Goal: Task Accomplishment & Management: Use online tool/utility

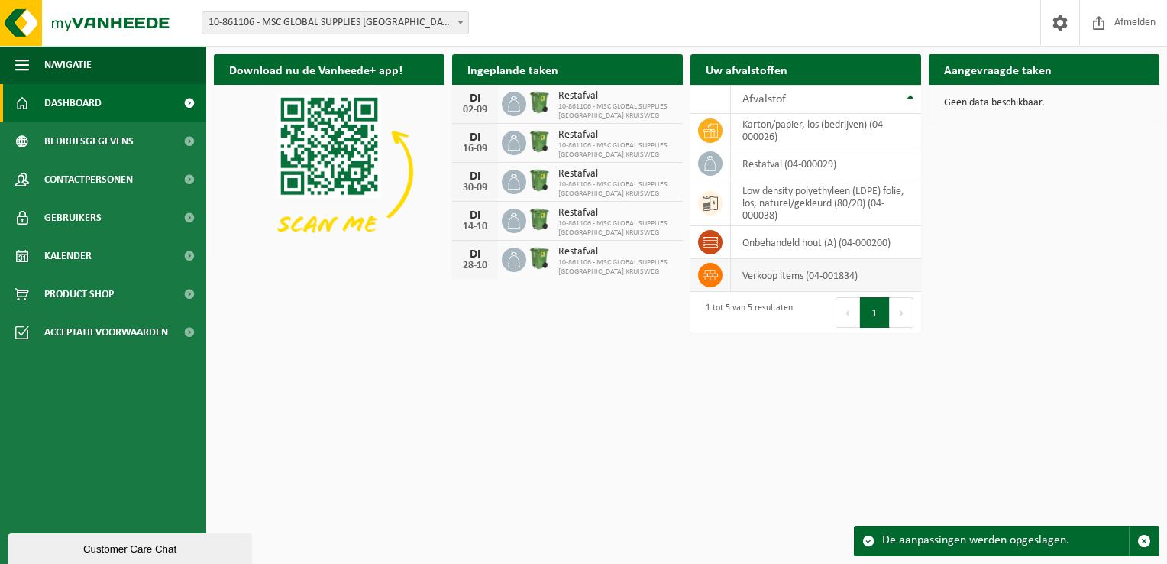
click at [793, 272] on td "verkoop items (04-001834)" at bounding box center [826, 275] width 190 height 33
click at [782, 169] on td "restafval (04-000029)" at bounding box center [826, 163] width 190 height 33
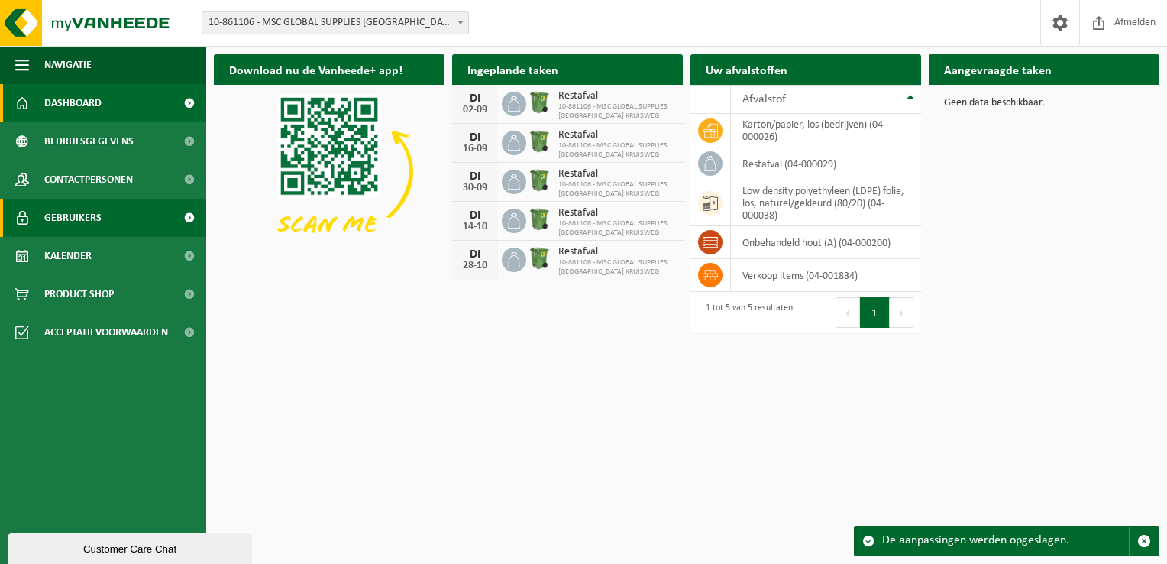
click at [103, 212] on link "Gebruikers" at bounding box center [103, 218] width 206 height 38
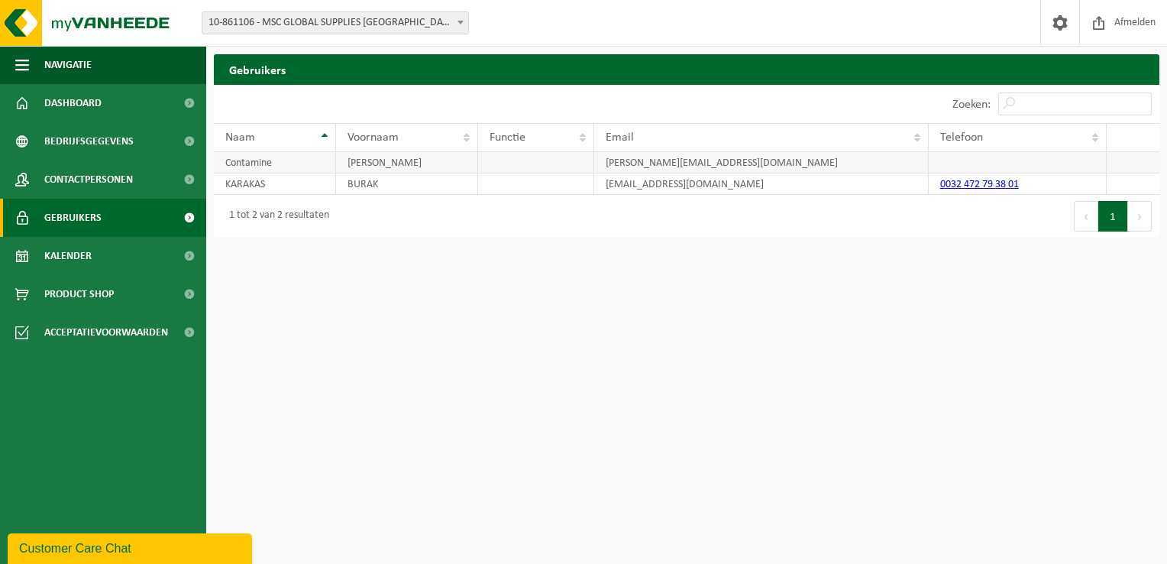
click at [959, 167] on td at bounding box center [1018, 162] width 178 height 21
click at [265, 160] on td "Contamine" at bounding box center [275, 162] width 122 height 21
click at [509, 157] on td at bounding box center [536, 162] width 116 height 21
click at [109, 100] on link "Dashboard" at bounding box center [103, 103] width 206 height 38
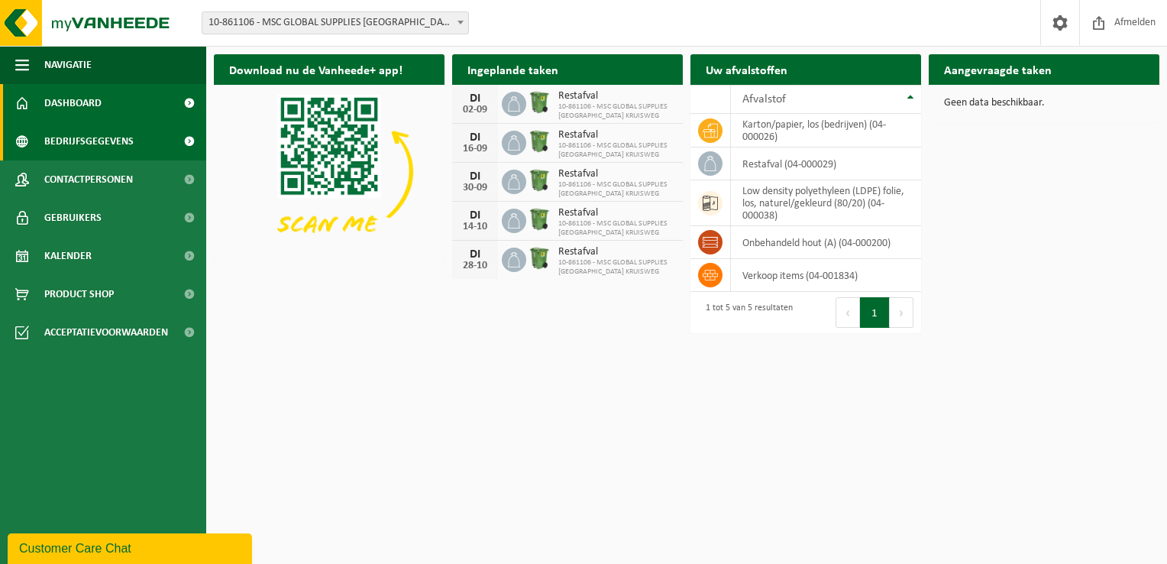
click at [137, 137] on link "Bedrijfsgegevens" at bounding box center [103, 141] width 206 height 38
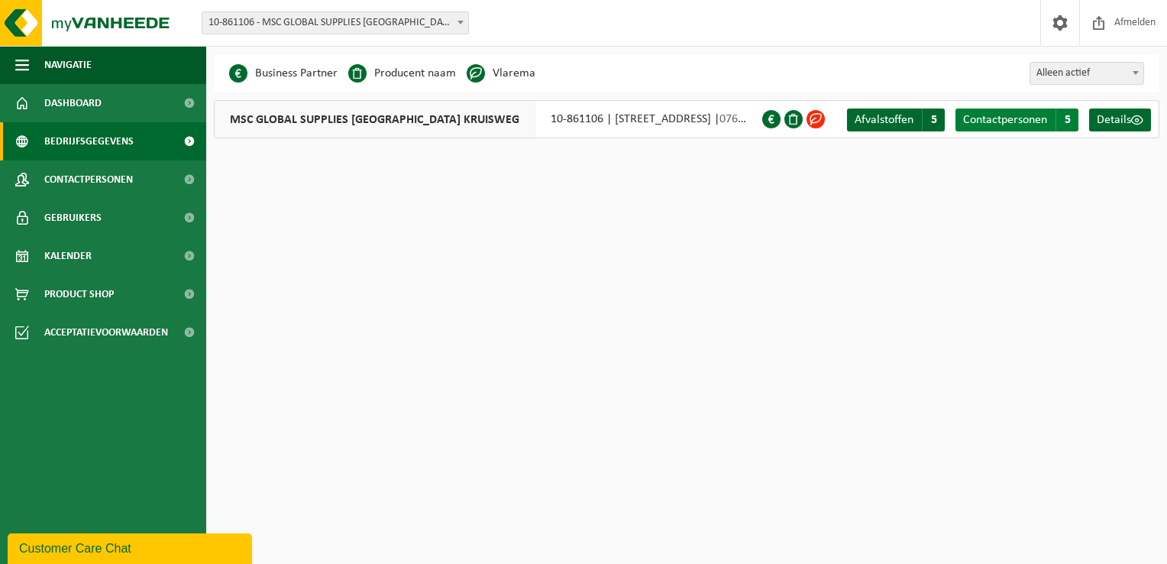
click at [1020, 127] on link "Contactpersonen C 5" at bounding box center [1017, 119] width 123 height 23
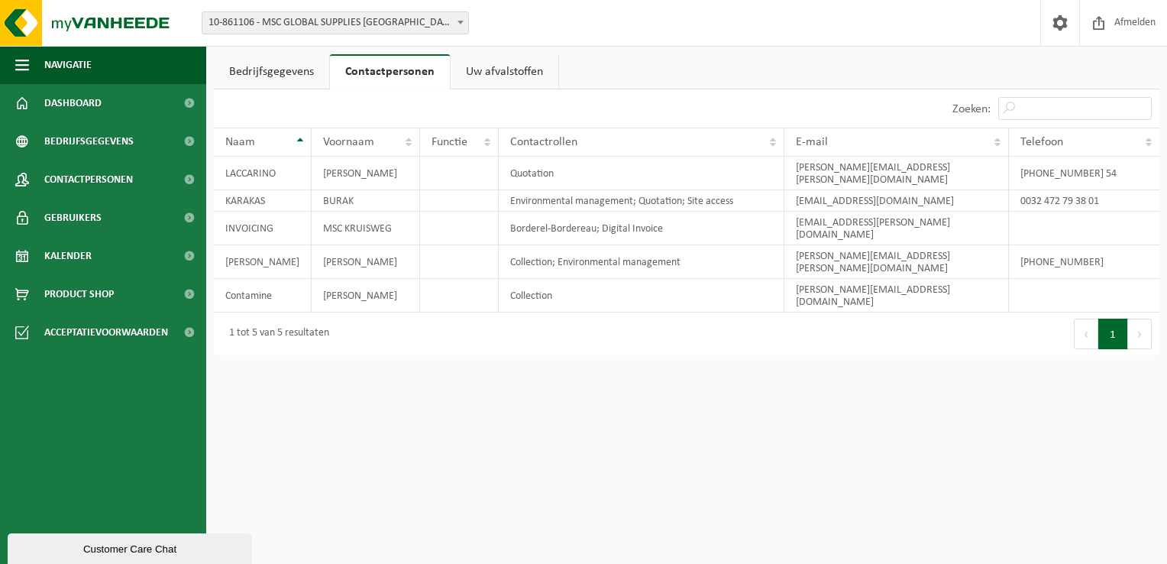
click at [288, 72] on link "Bedrijfsgegevens" at bounding box center [271, 71] width 115 height 35
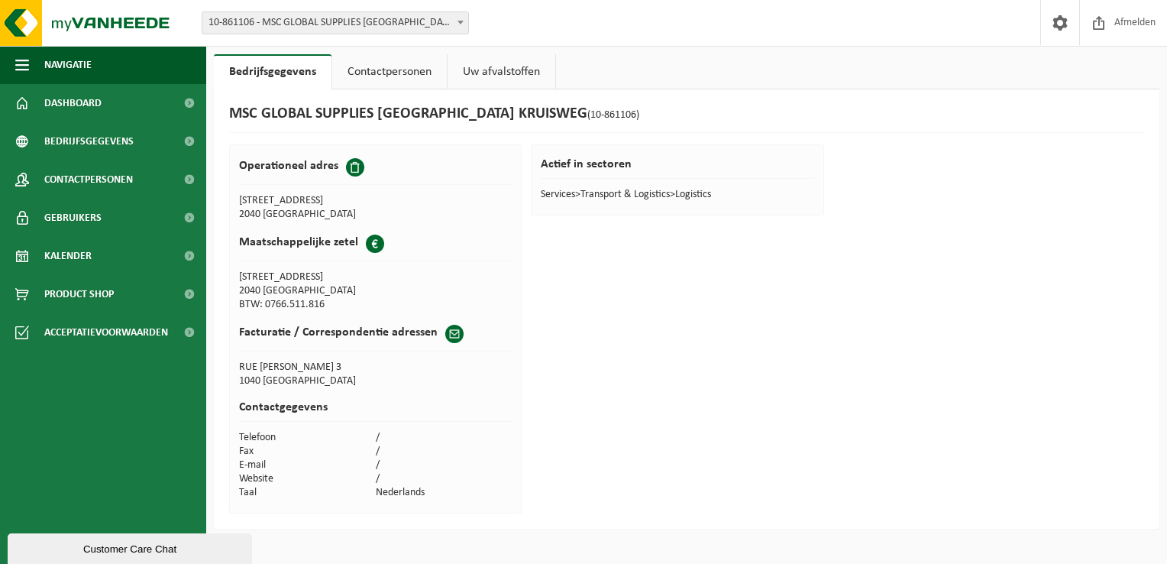
click at [386, 72] on link "Contactpersonen" at bounding box center [389, 71] width 115 height 35
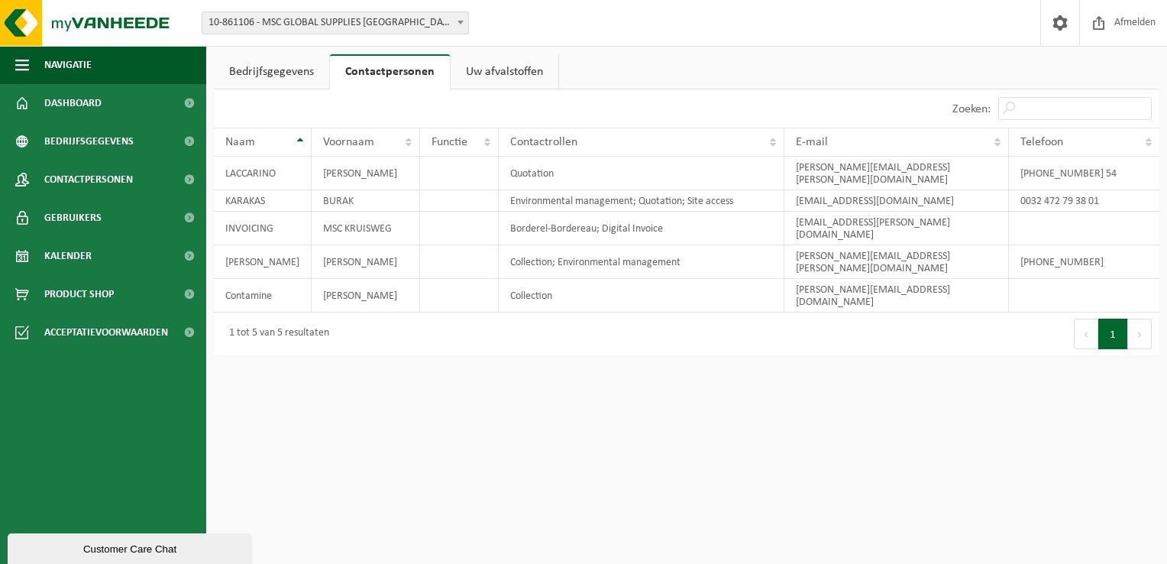
click at [504, 69] on link "Uw afvalstoffen" at bounding box center [505, 71] width 108 height 35
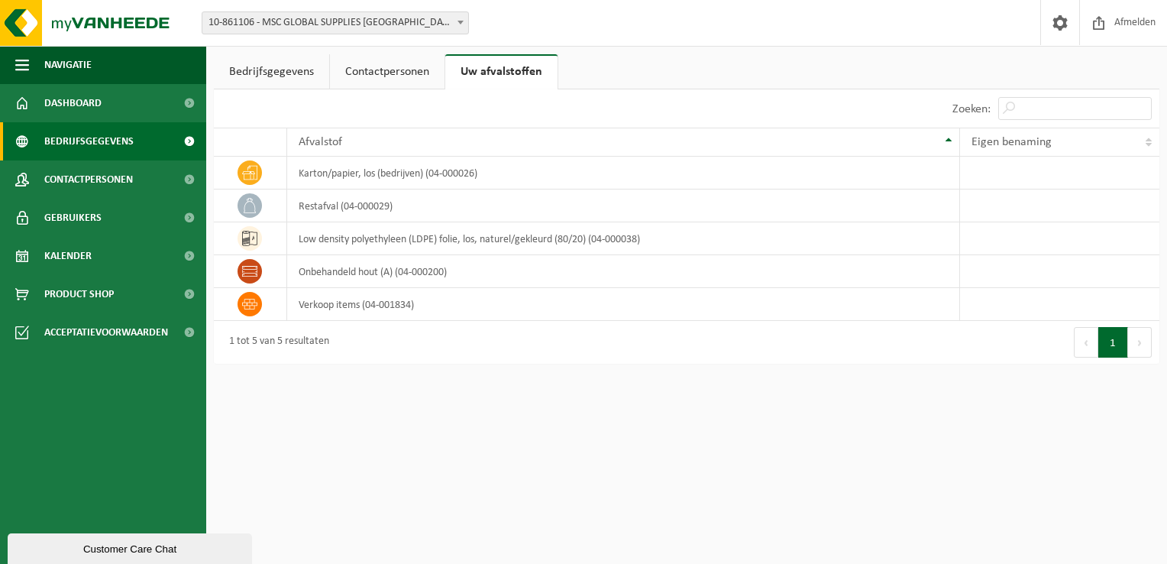
click at [101, 142] on span "Bedrijfsgegevens" at bounding box center [88, 141] width 89 height 38
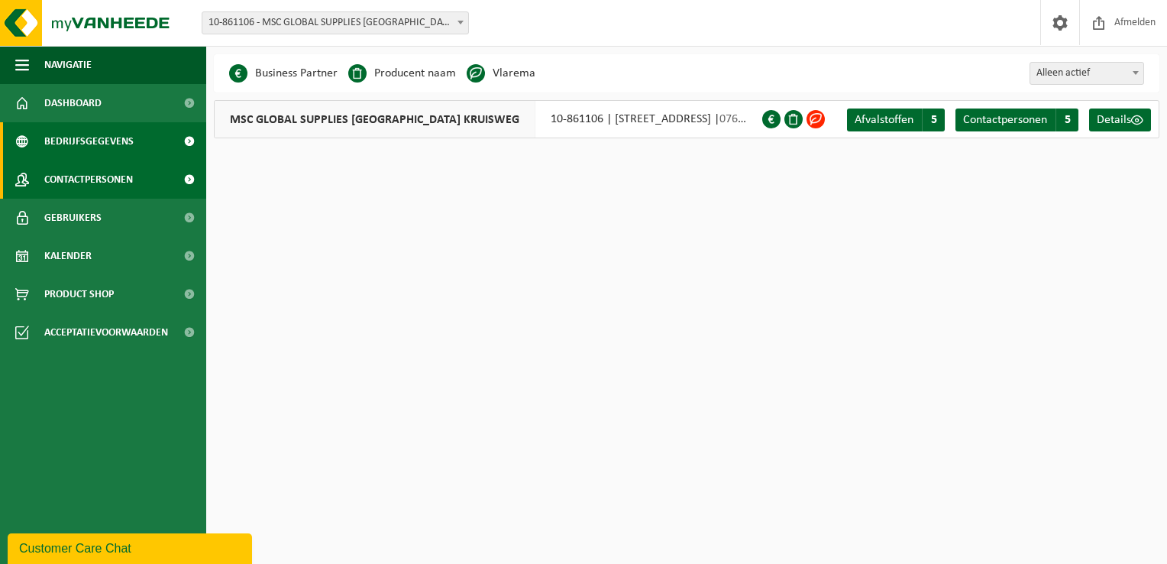
click at [94, 176] on span "Contactpersonen" at bounding box center [88, 179] width 89 height 38
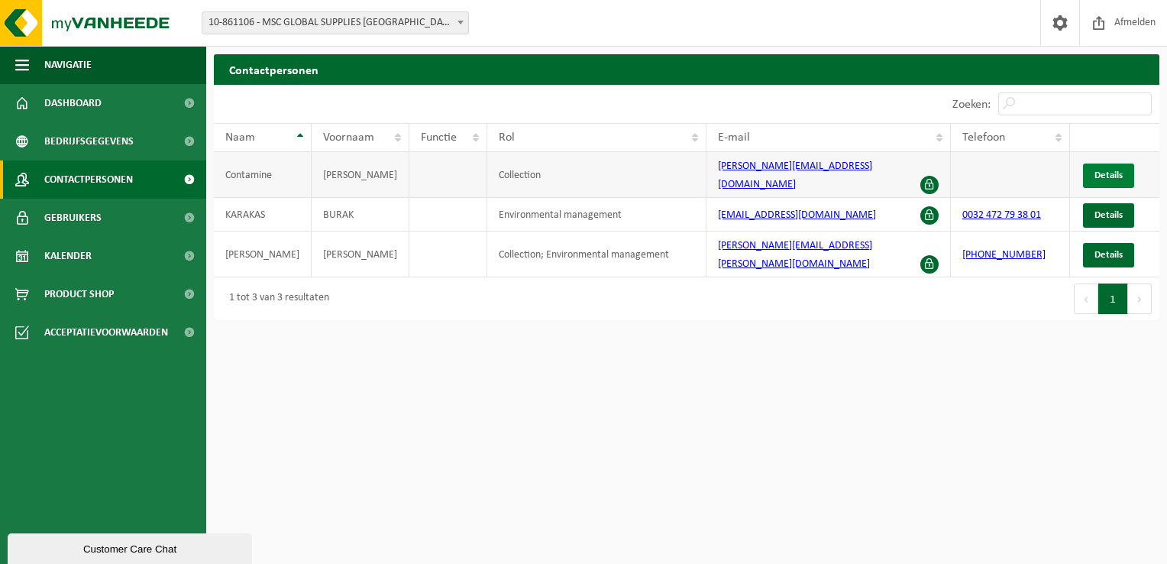
click at [1115, 163] on link "Details" at bounding box center [1108, 175] width 51 height 24
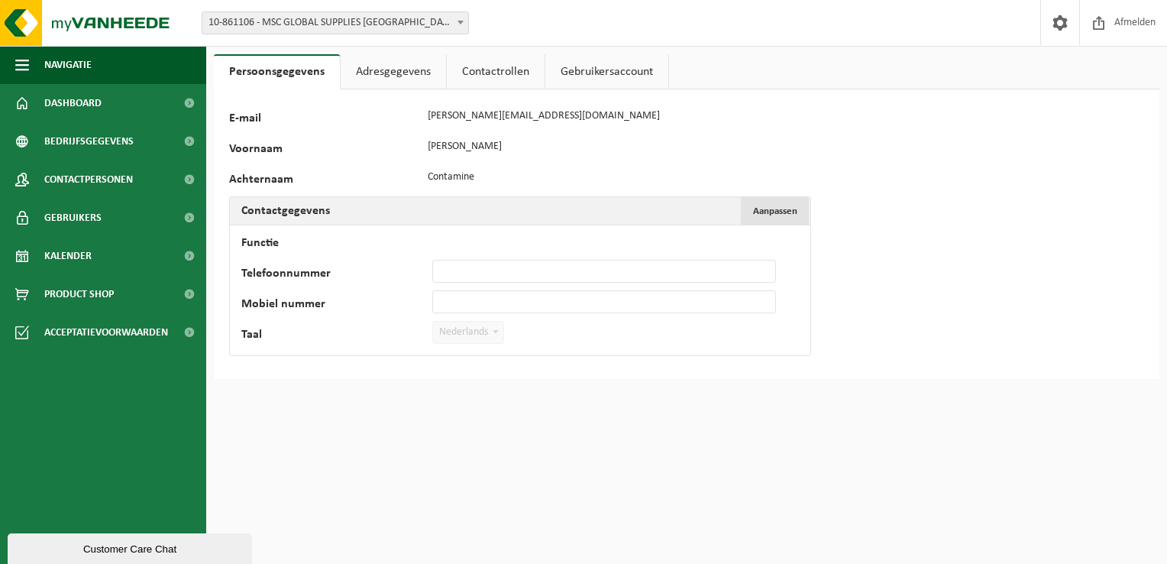
click at [784, 212] on span "Aanpassen" at bounding box center [775, 211] width 44 height 10
click at [467, 241] on input "Functie" at bounding box center [604, 240] width 344 height 23
type input "General Manager"
click at [458, 270] on input "Telefoonnummer" at bounding box center [604, 271] width 344 height 23
type input "[PHONE_NUMBER]"
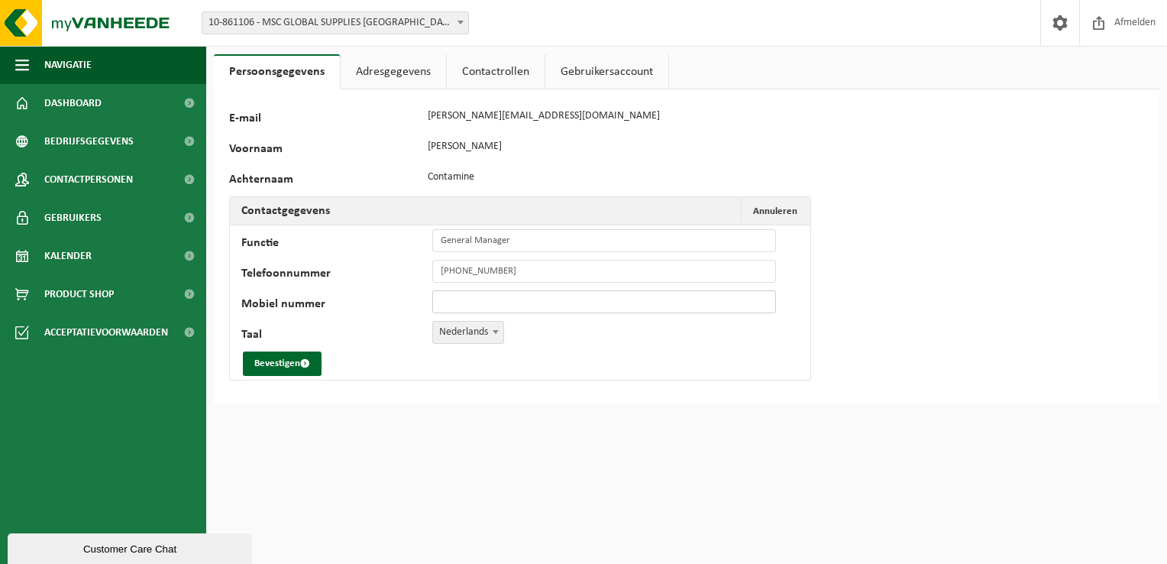
click at [454, 301] on input "Mobiel nummer" at bounding box center [604, 301] width 344 height 23
type input "[PHONE_NUMBER]"
click at [290, 363] on button "Bevestigen" at bounding box center [282, 363] width 79 height 24
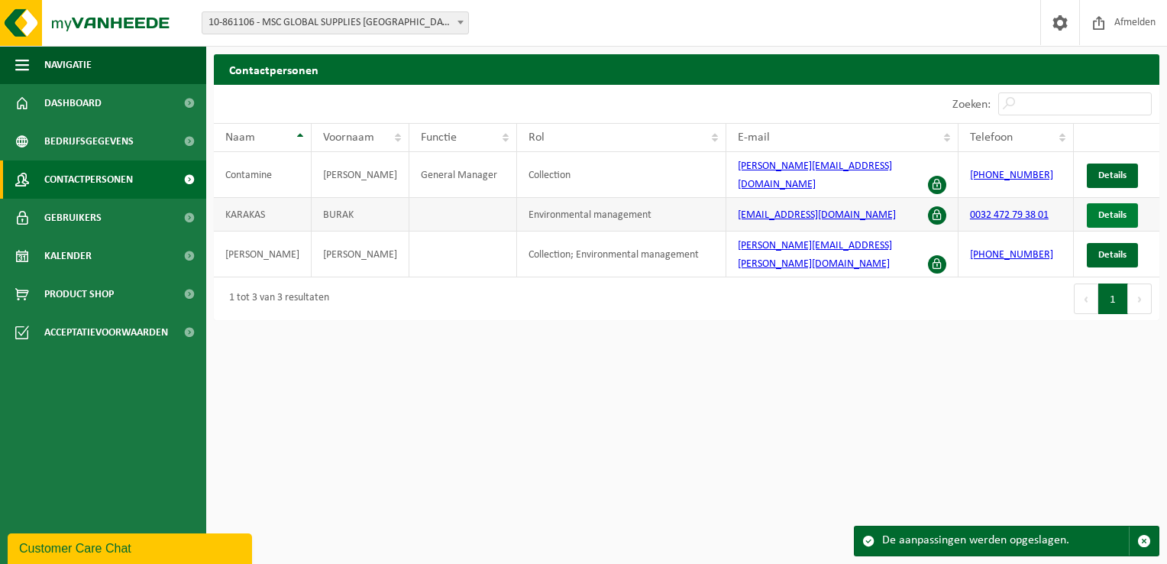
click at [1111, 210] on span "Details" at bounding box center [1112, 215] width 28 height 10
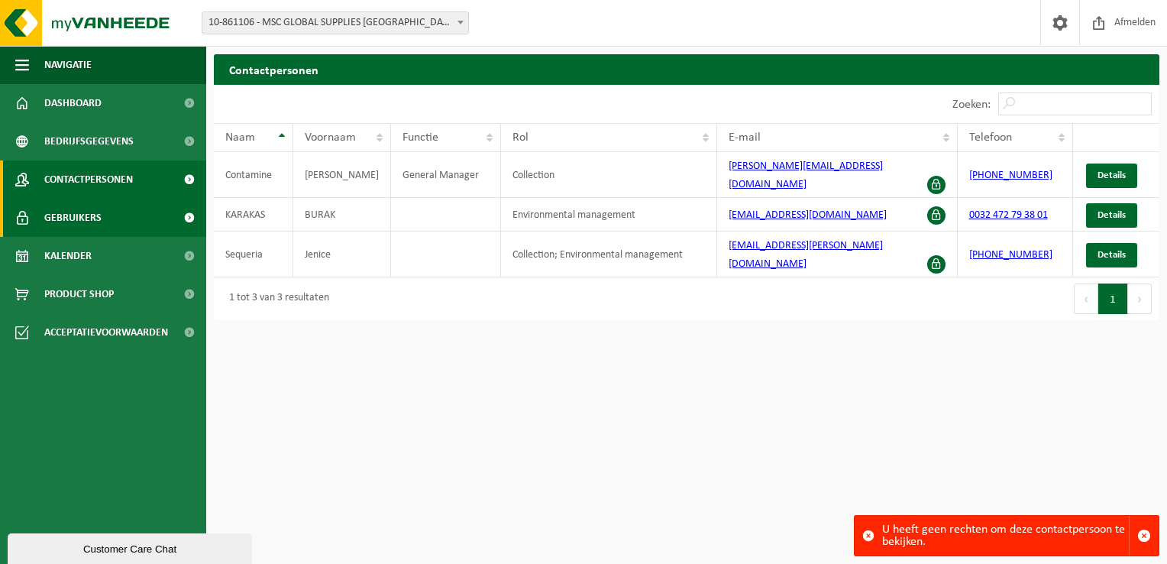
click at [119, 218] on link "Gebruikers" at bounding box center [103, 218] width 206 height 38
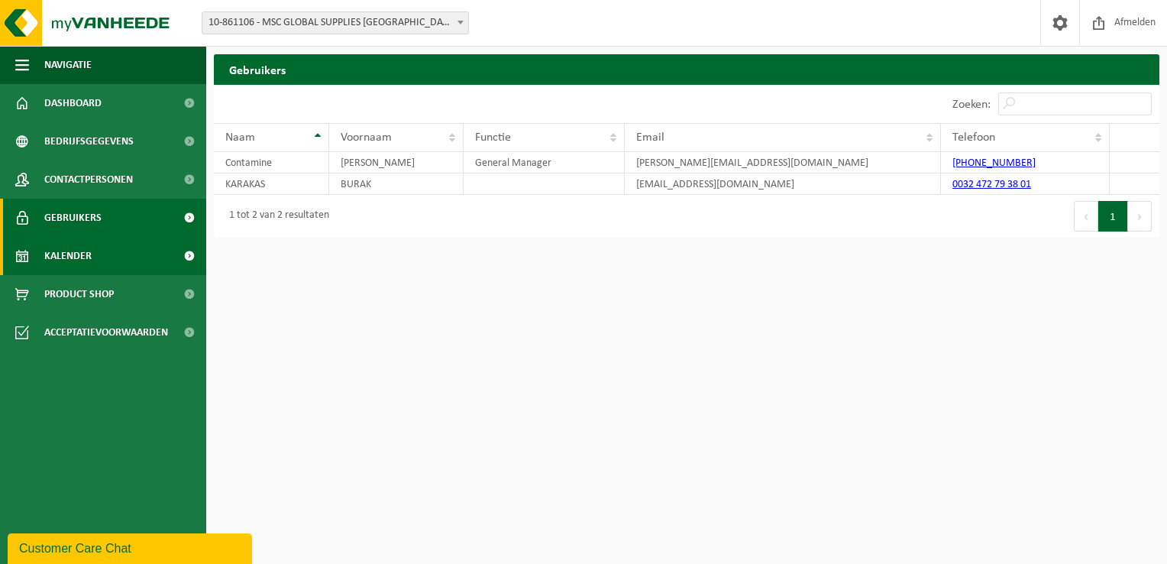
click at [138, 252] on link "Kalender" at bounding box center [103, 256] width 206 height 38
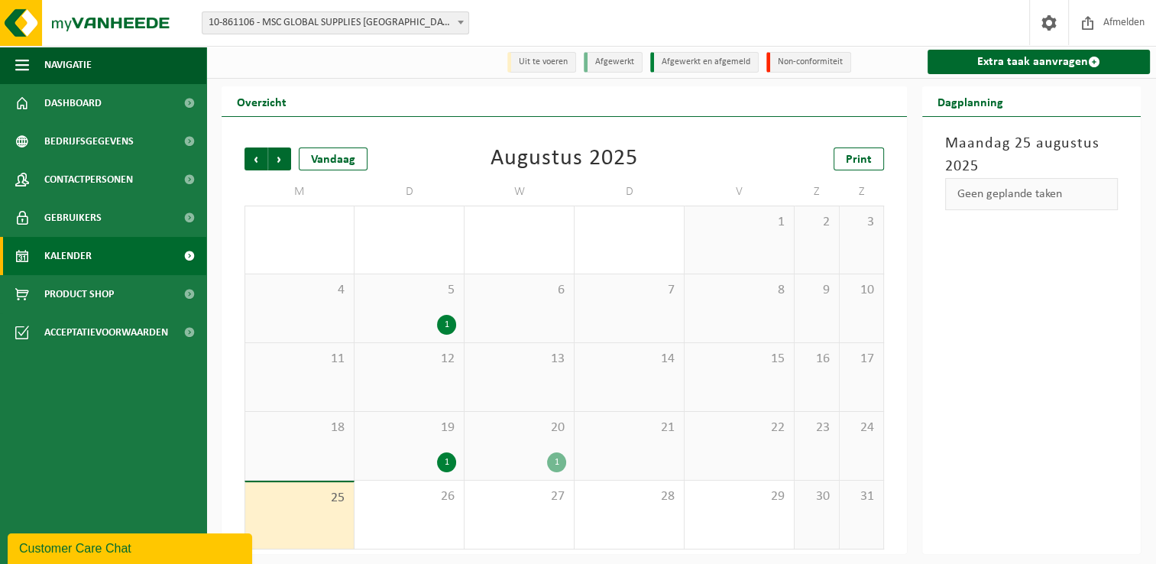
scroll to position [2, 0]
click at [284, 154] on span "Volgende" at bounding box center [279, 158] width 23 height 23
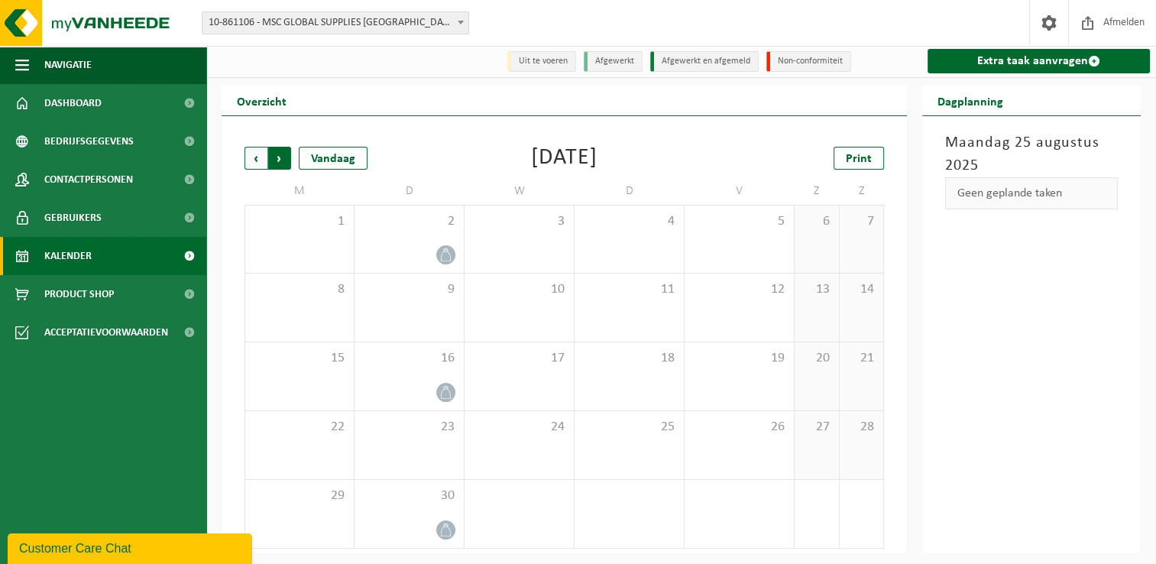
click at [254, 160] on span "Vorige" at bounding box center [255, 158] width 23 height 23
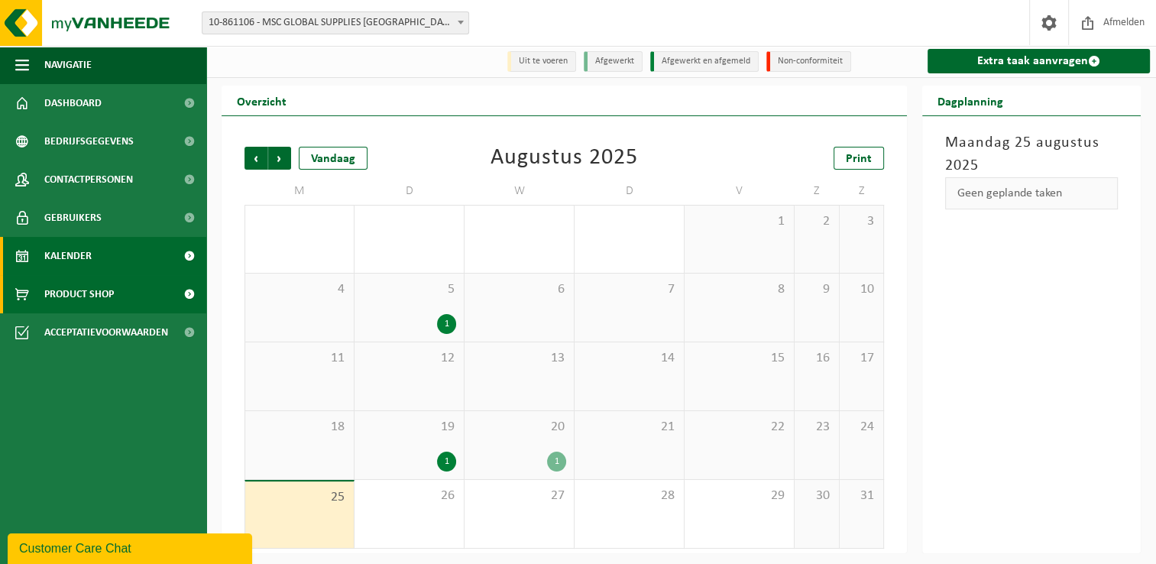
click at [89, 286] on span "Product Shop" at bounding box center [79, 294] width 70 height 38
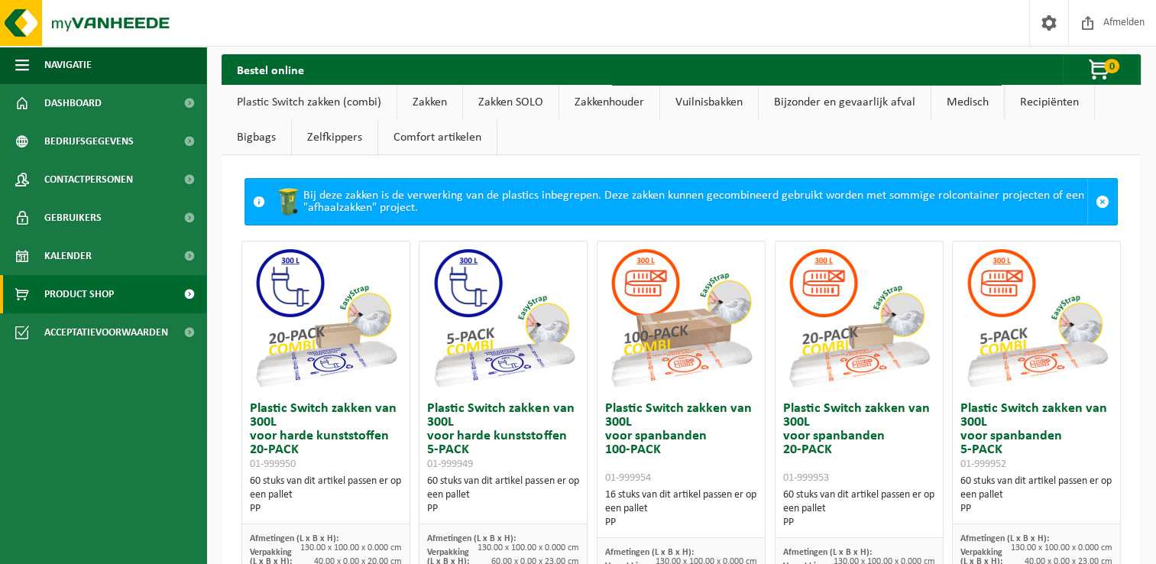
click at [701, 99] on link "Vuilnisbakken" at bounding box center [709, 102] width 98 height 35
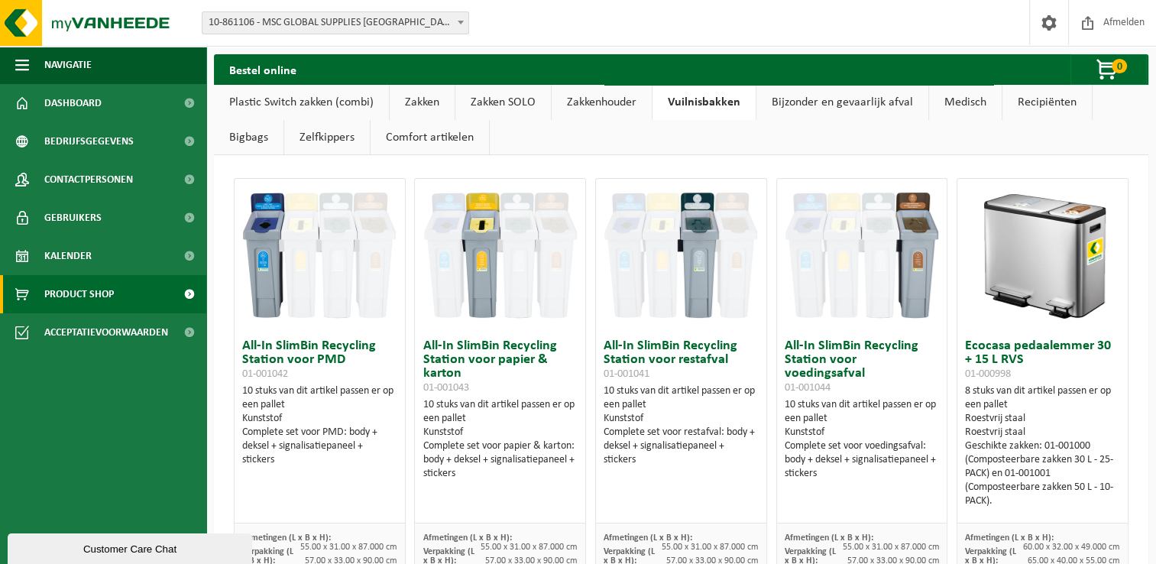
click at [1036, 105] on link "Recipiënten" at bounding box center [1046, 102] width 89 height 35
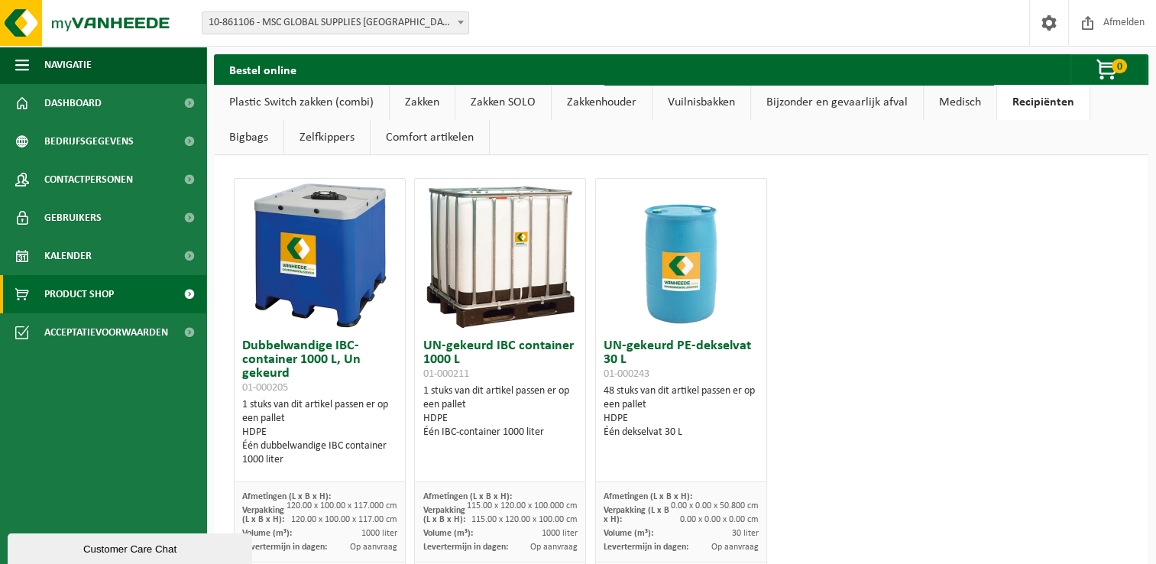
click at [339, 139] on link "Zelfkippers" at bounding box center [327, 137] width 86 height 35
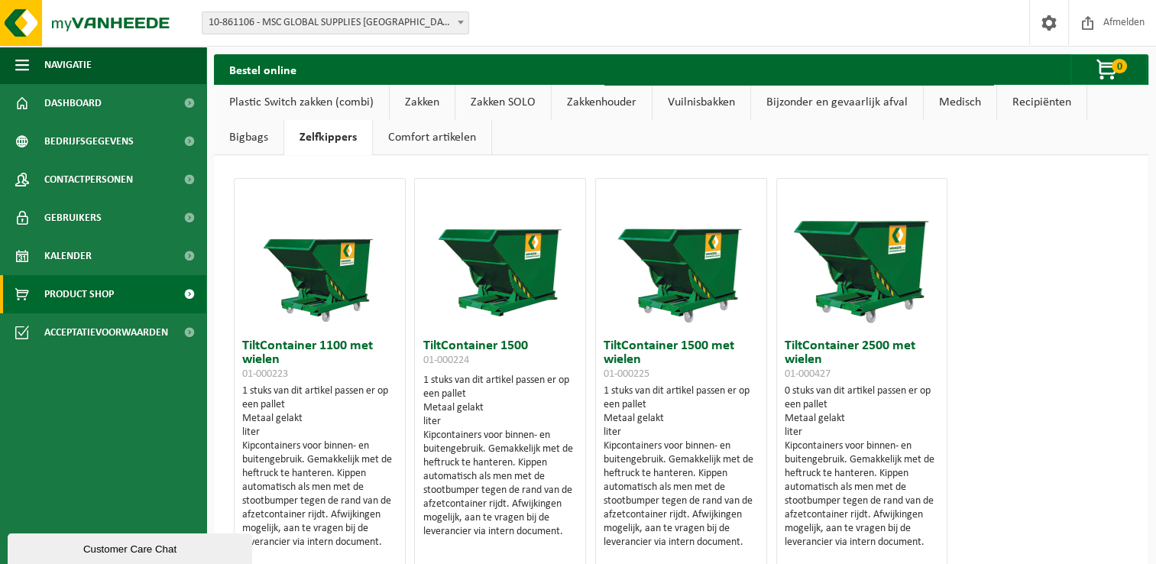
click at [678, 102] on link "Vuilnisbakken" at bounding box center [701, 102] width 98 height 35
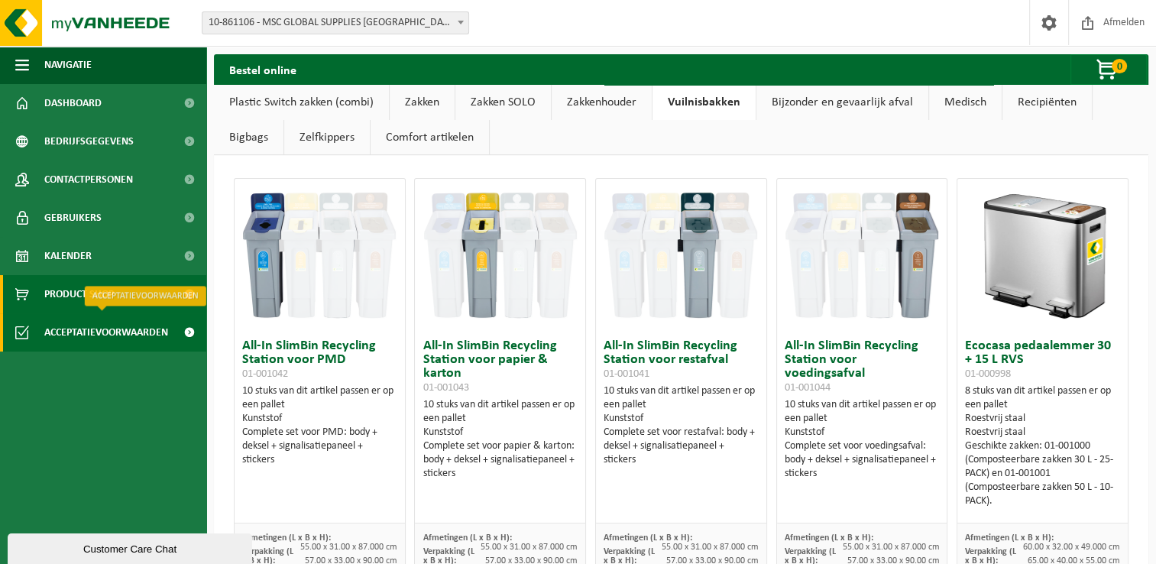
click at [129, 331] on span "Acceptatievoorwaarden" at bounding box center [106, 332] width 124 height 38
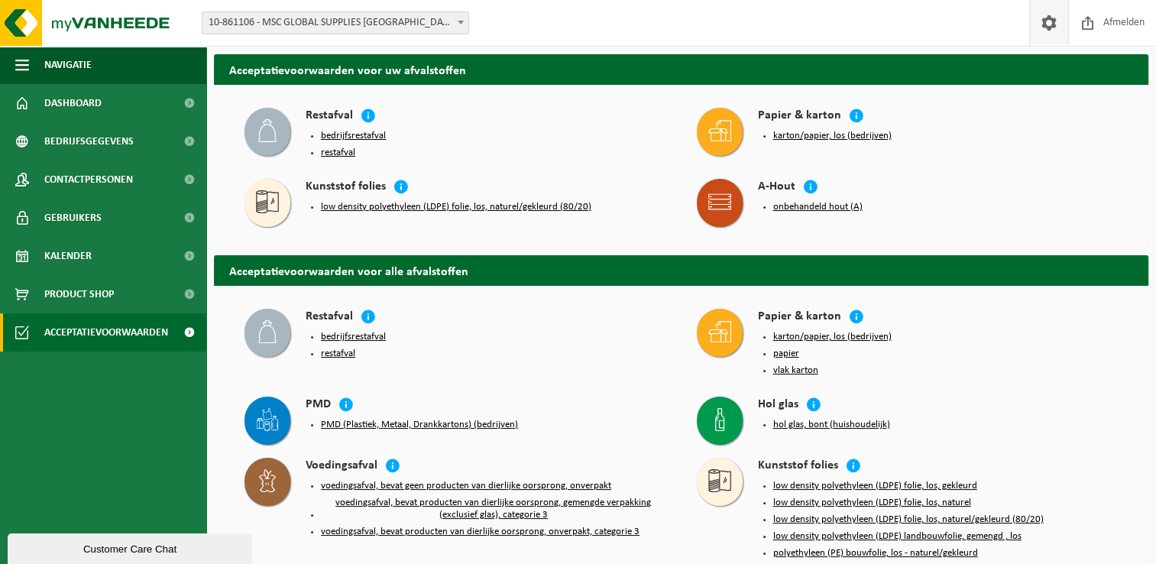
click at [1049, 16] on span at bounding box center [1048, 22] width 23 height 45
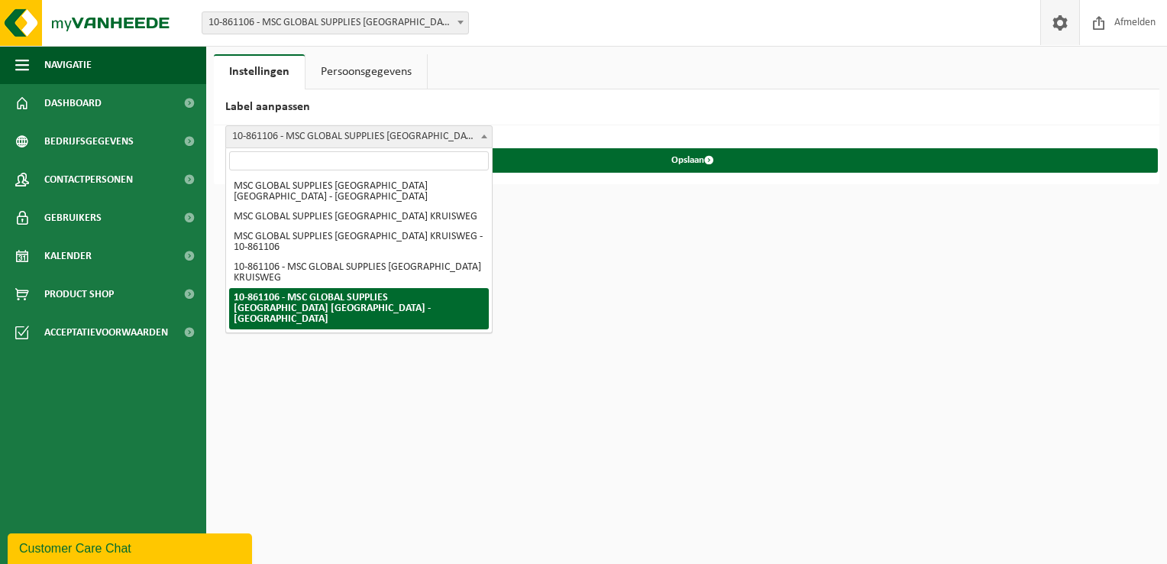
click at [477, 136] on span at bounding box center [484, 136] width 15 height 20
click at [681, 276] on html "Vestiging: 10-861106 - MSC GLOBAL SUPPLIES BELGIUM KRUISWEG - ANTWERPEN 10-8611…" at bounding box center [583, 282] width 1167 height 564
click at [677, 124] on h2 "Label aanpassen" at bounding box center [687, 107] width 946 height 36
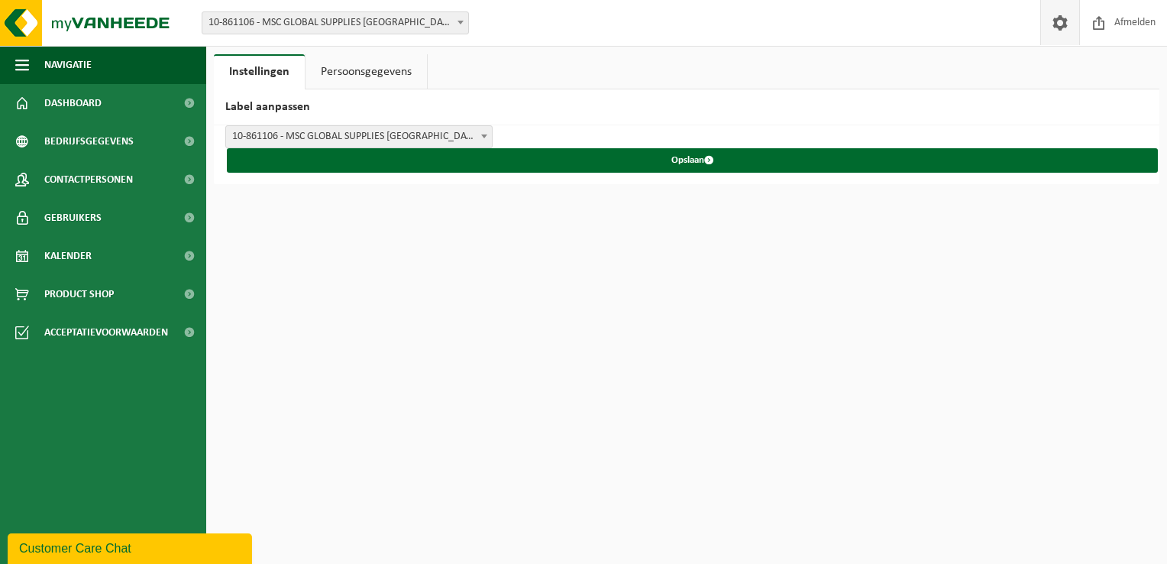
click at [383, 74] on link "Persoonsgegevens" at bounding box center [366, 71] width 121 height 35
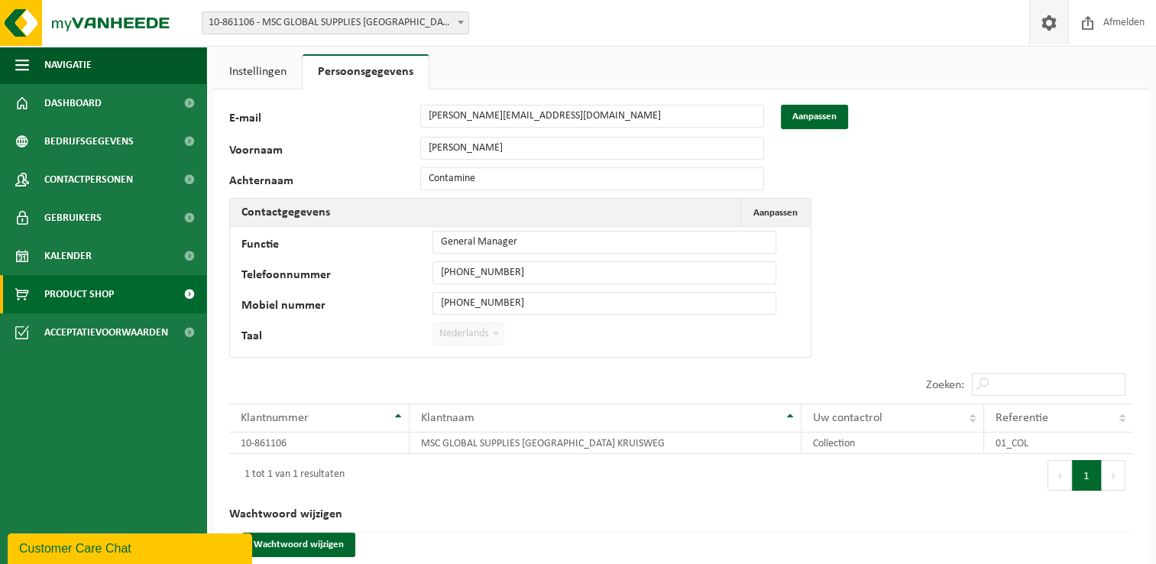
click at [70, 292] on span "Product Shop" at bounding box center [79, 294] width 70 height 38
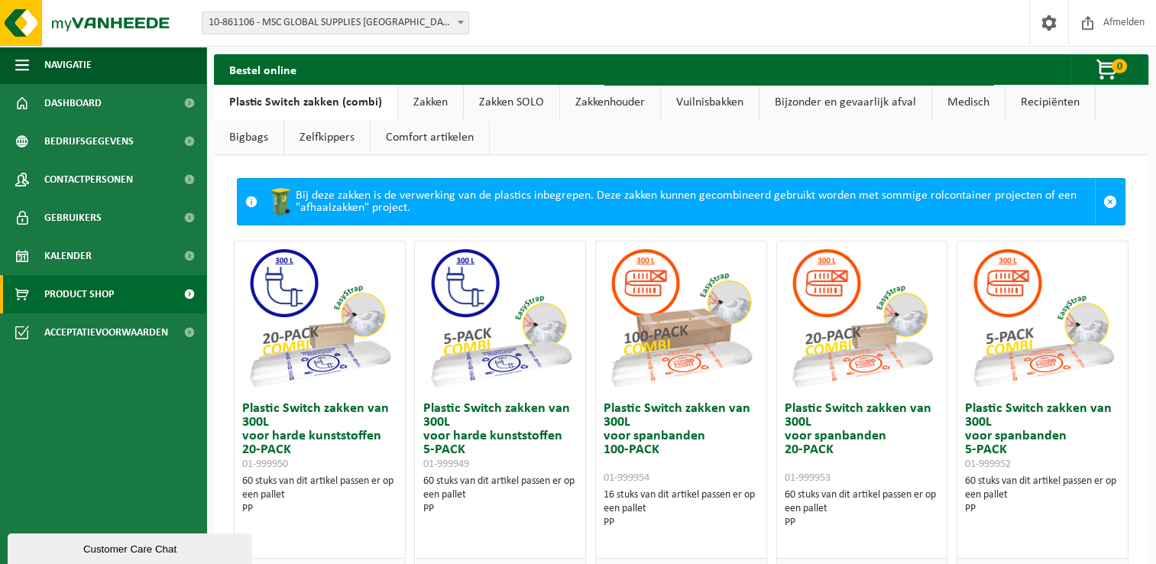
click at [428, 104] on link "Zakken" at bounding box center [430, 102] width 65 height 35
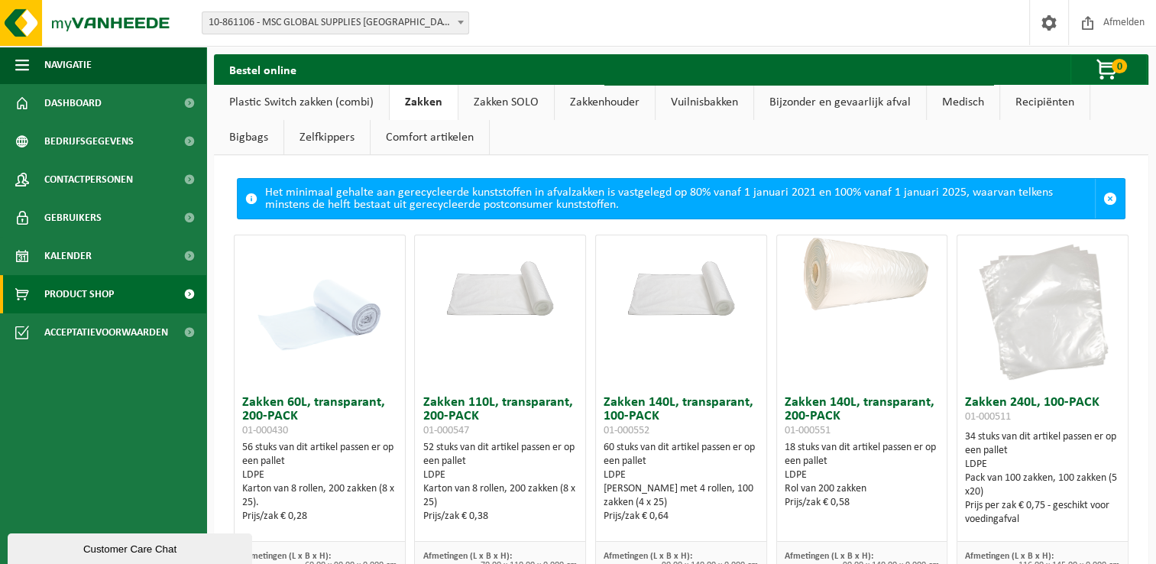
click at [504, 102] on link "Zakken SOLO" at bounding box center [505, 102] width 95 height 35
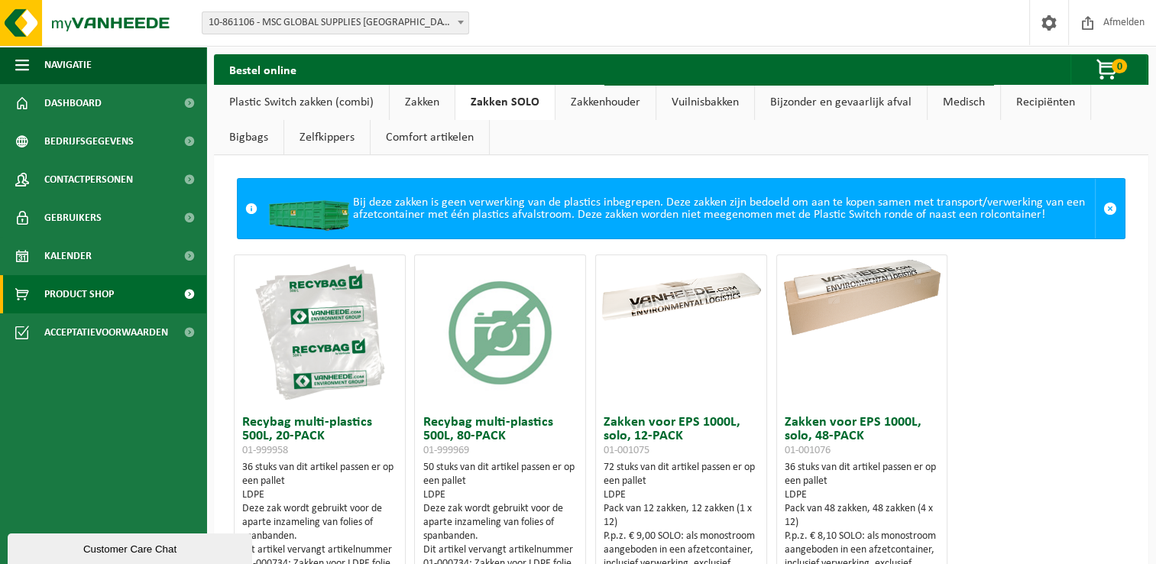
click at [610, 99] on link "Zakkenhouder" at bounding box center [605, 102] width 100 height 35
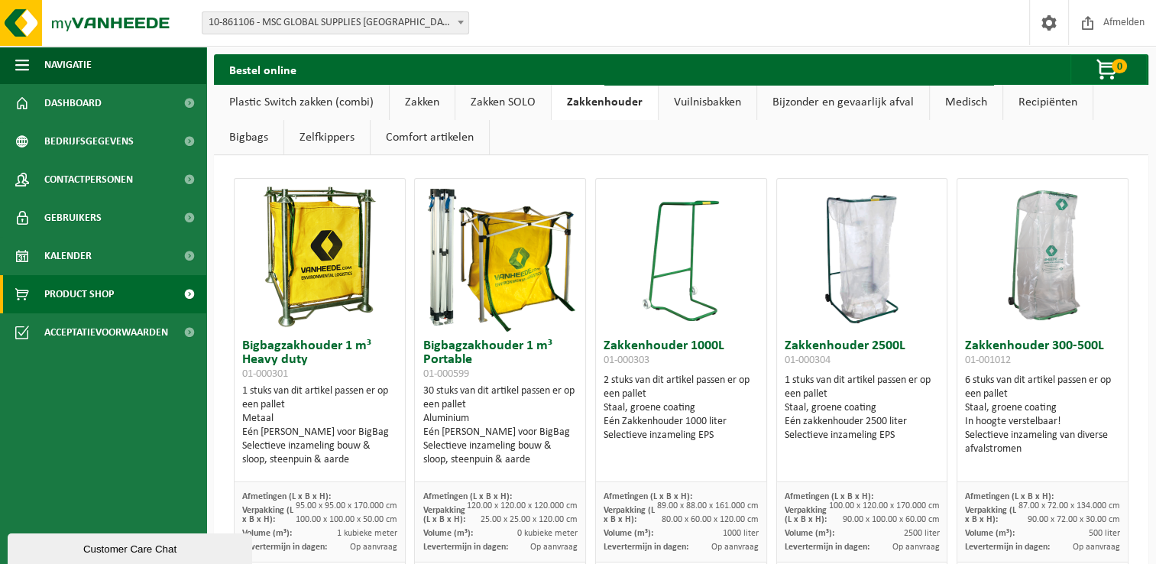
click at [706, 108] on link "Vuilnisbakken" at bounding box center [707, 102] width 98 height 35
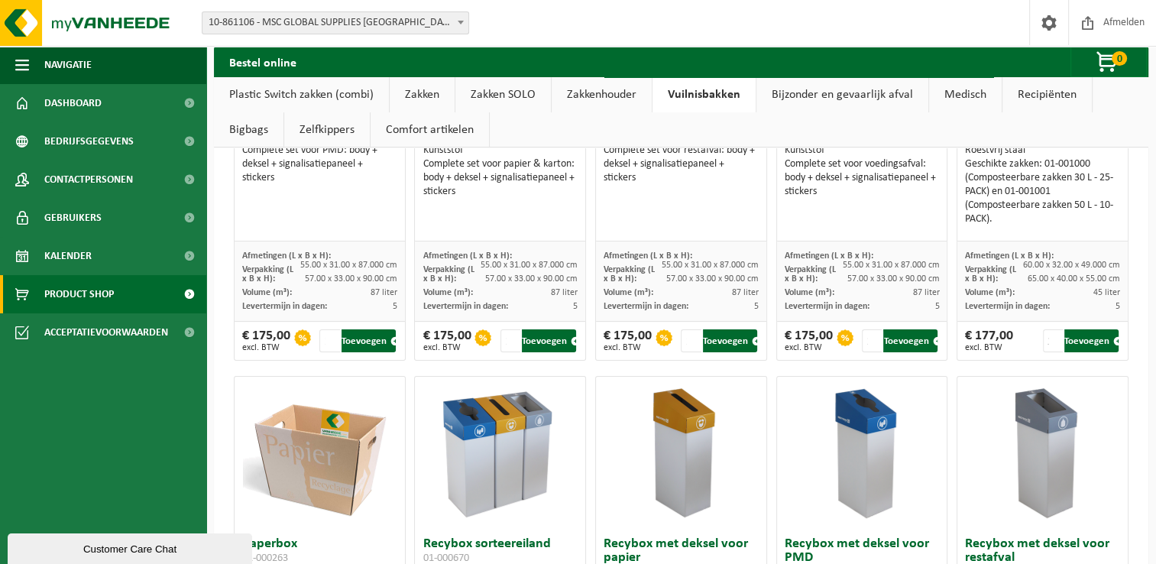
scroll to position [220, 0]
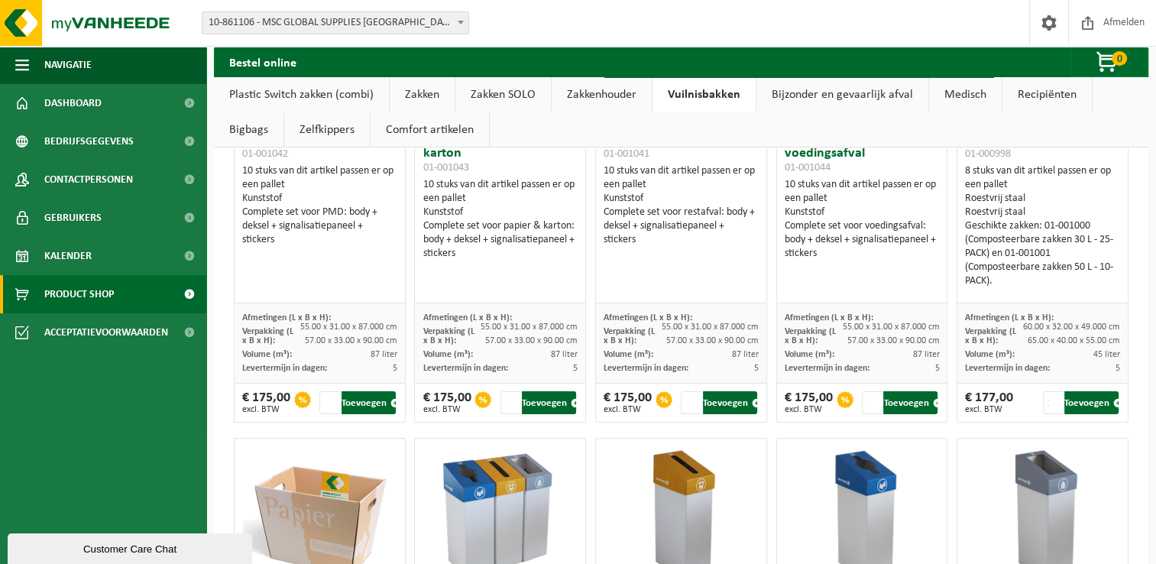
click at [816, 92] on link "Bijzonder en gevaarlijk afval" at bounding box center [842, 94] width 172 height 35
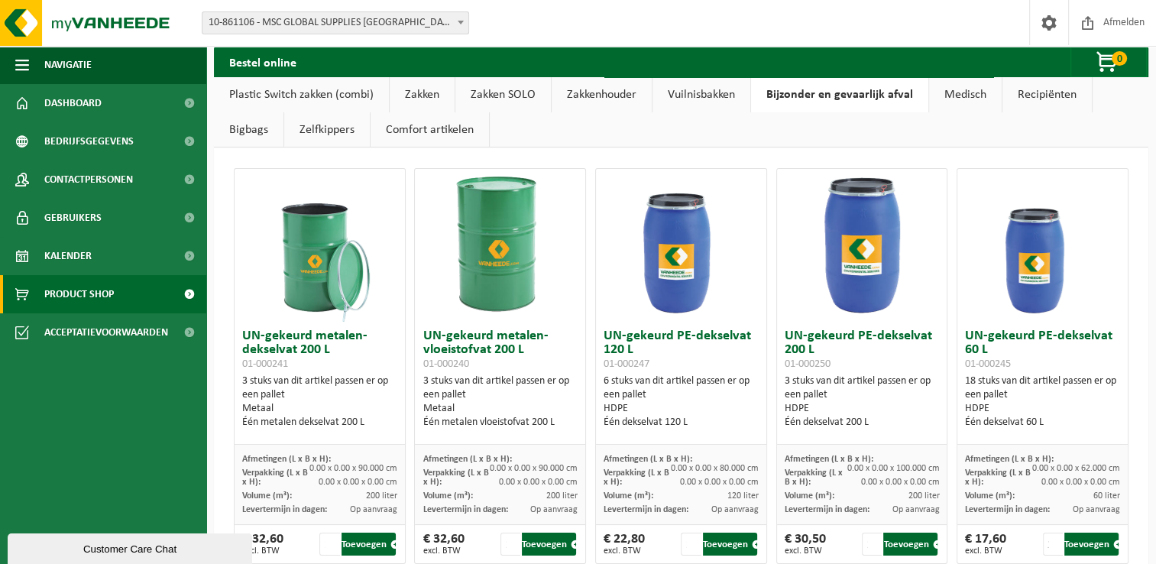
scroll to position [0, 0]
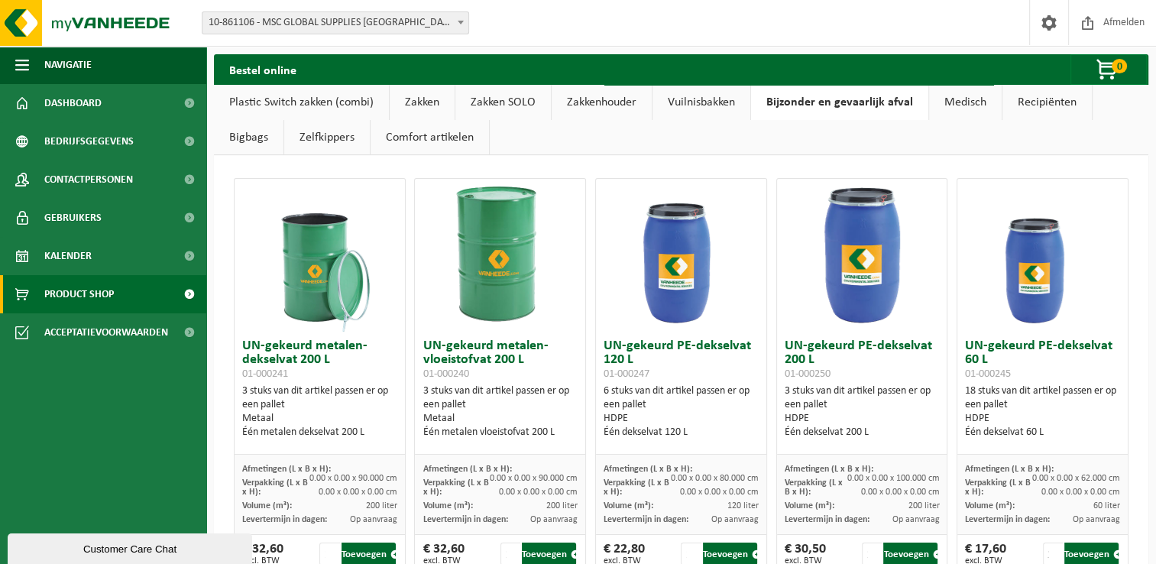
click at [962, 102] on link "Medisch" at bounding box center [965, 102] width 73 height 35
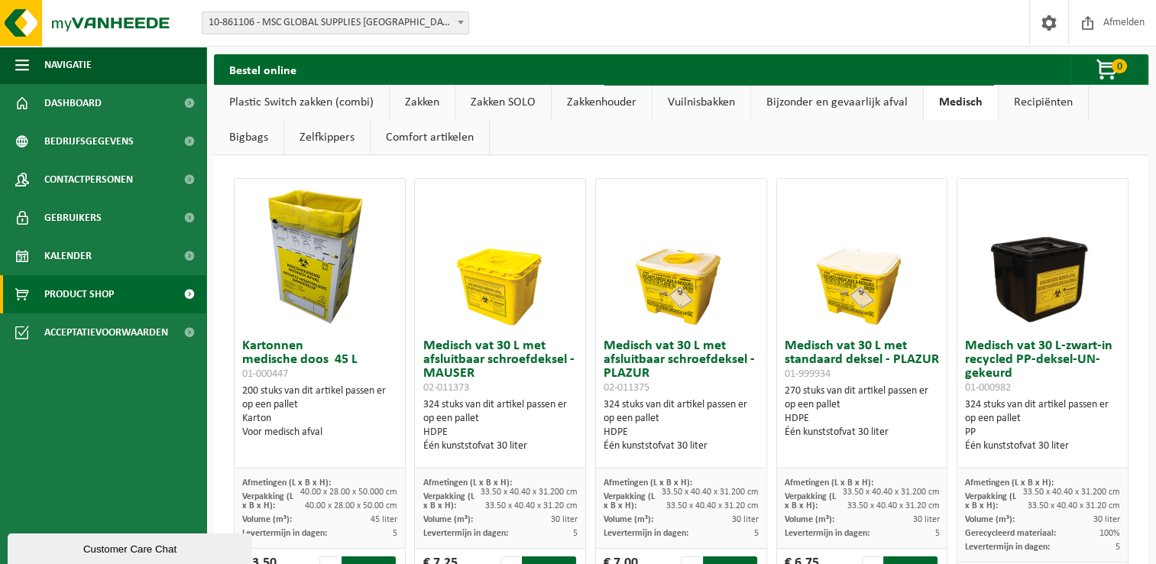
click at [1048, 102] on link "Recipiënten" at bounding box center [1042, 102] width 89 height 35
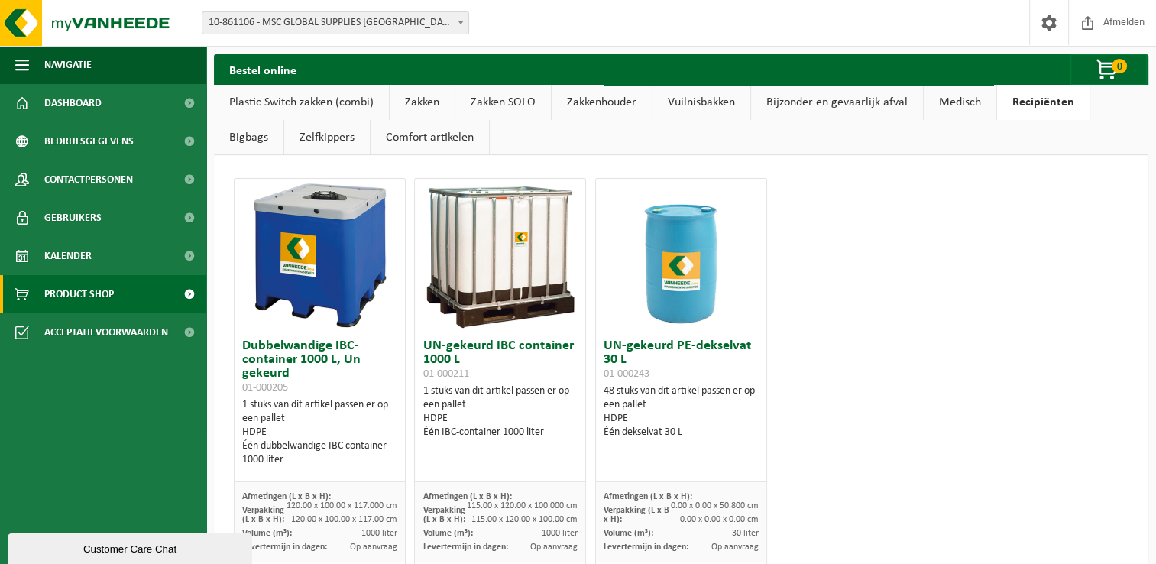
click at [235, 127] on link "Bigbags" at bounding box center [249, 137] width 70 height 35
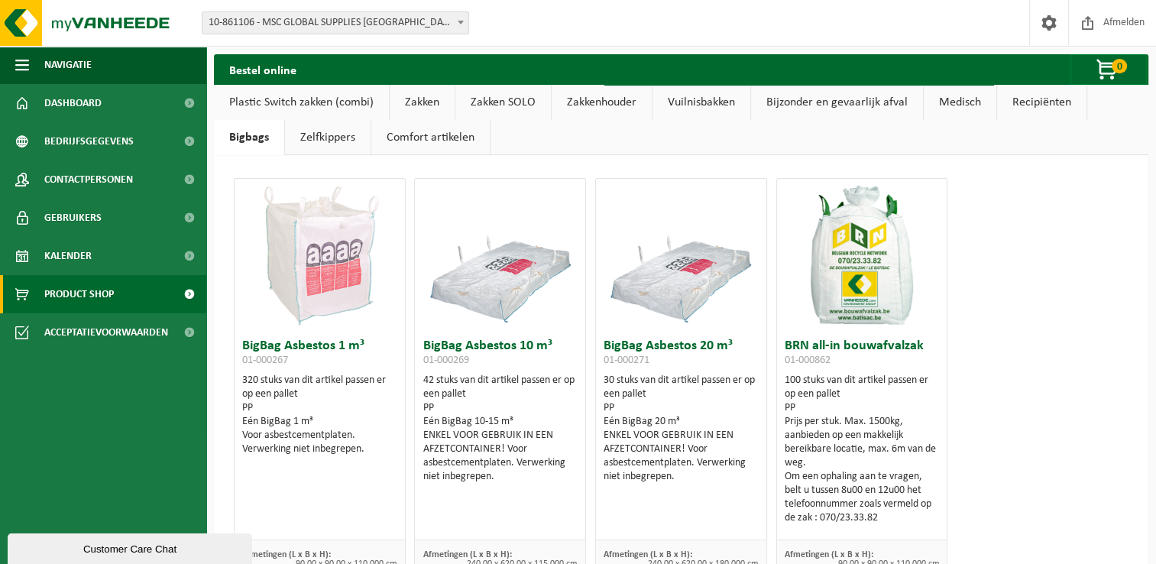
click at [348, 141] on link "Zelfkippers" at bounding box center [328, 137] width 86 height 35
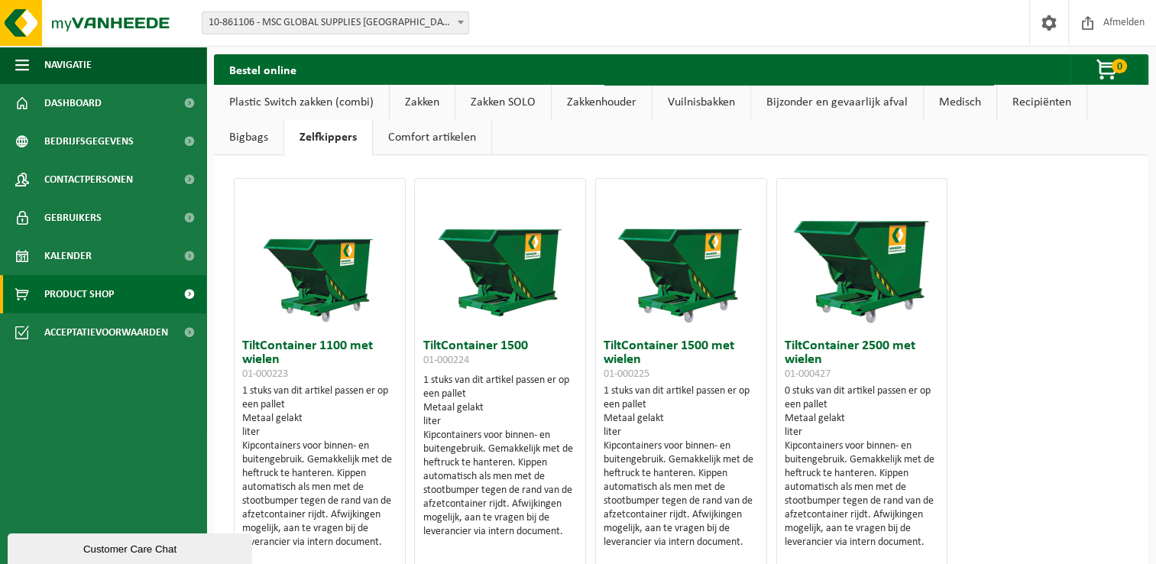
click at [433, 136] on link "Comfort artikelen" at bounding box center [432, 137] width 118 height 35
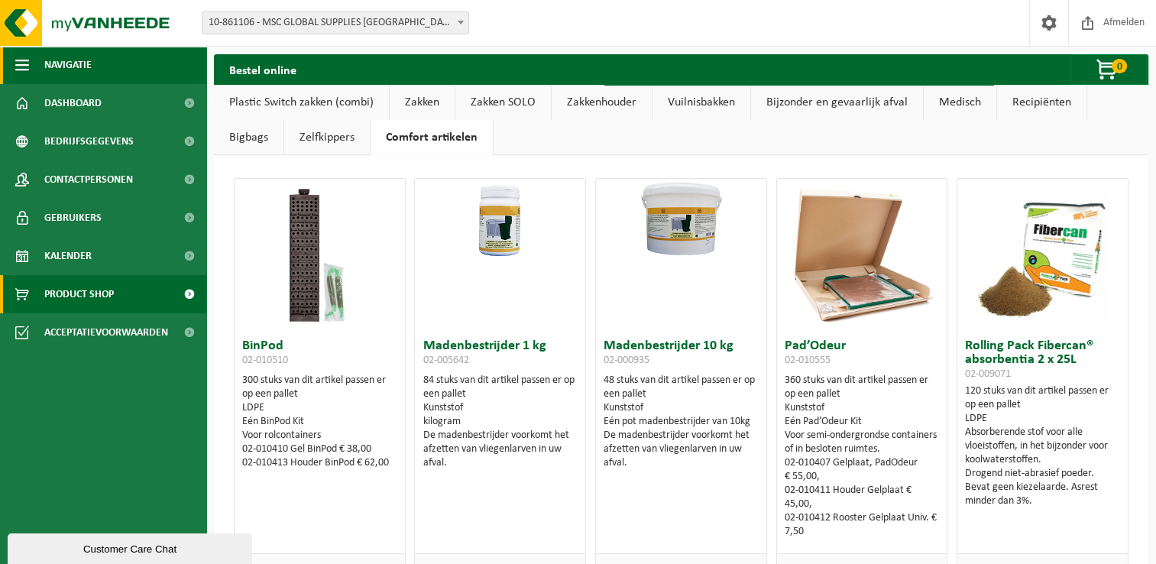
click at [16, 61] on span "button" at bounding box center [22, 65] width 14 height 38
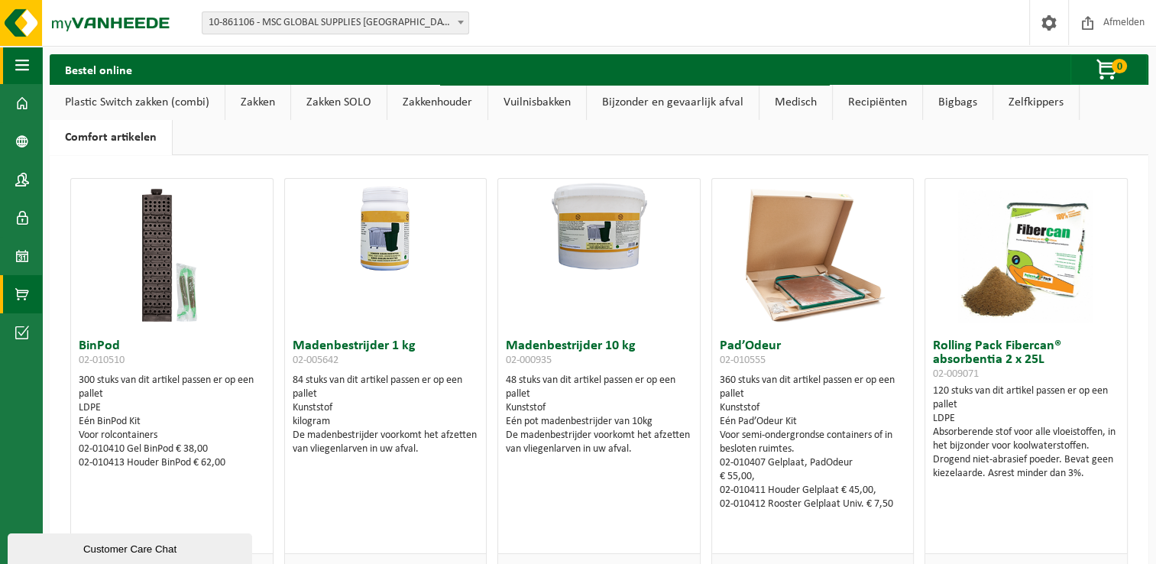
click at [16, 61] on span "button" at bounding box center [22, 65] width 14 height 38
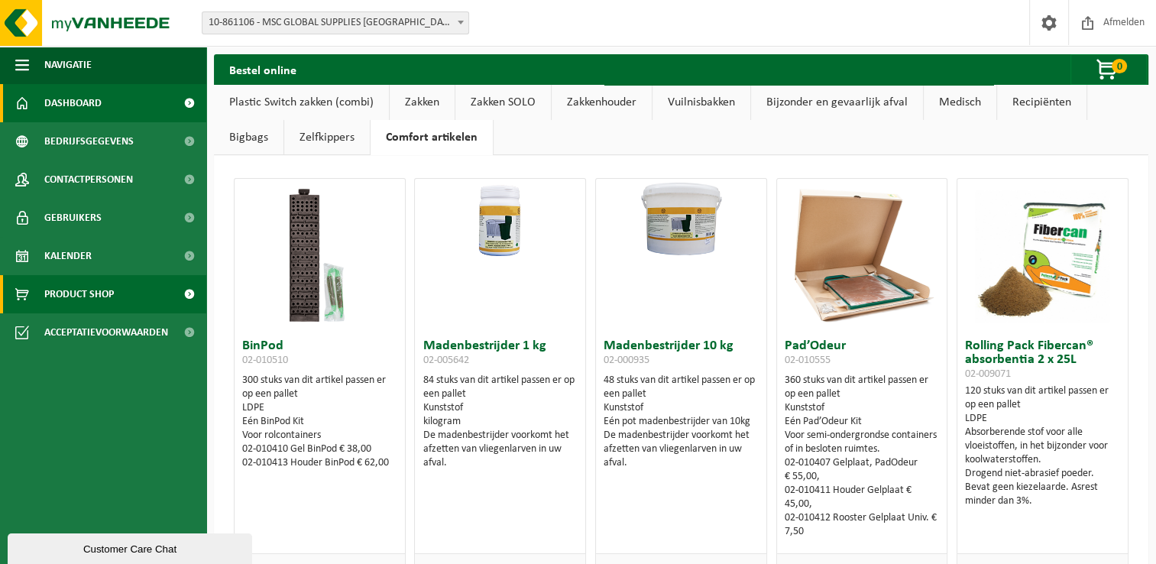
click at [111, 96] on link "Dashboard" at bounding box center [103, 103] width 206 height 38
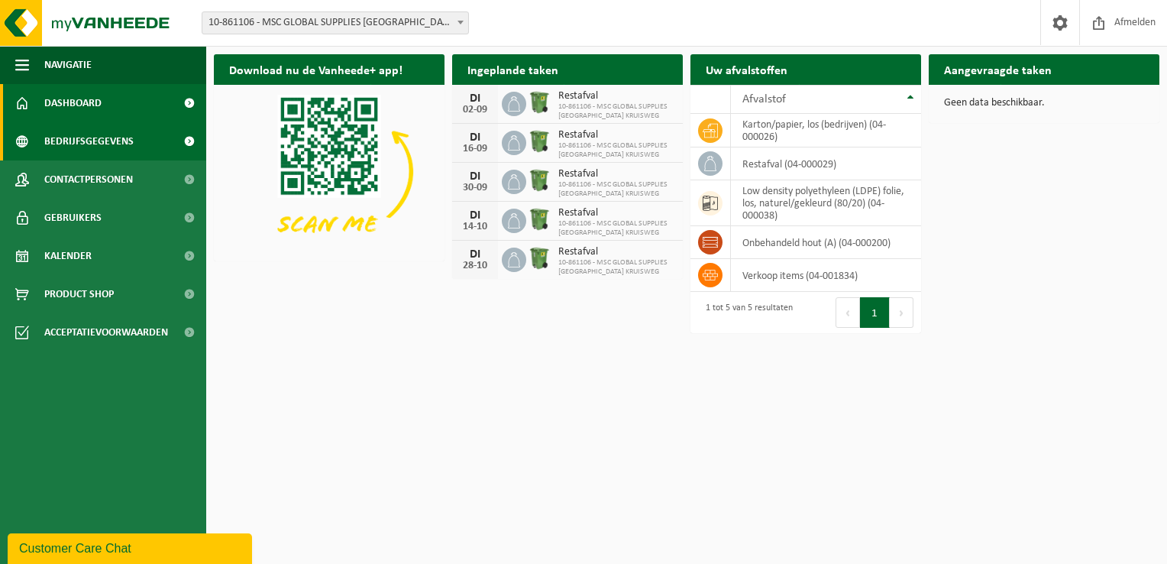
click at [86, 144] on span "Bedrijfsgegevens" at bounding box center [88, 141] width 89 height 38
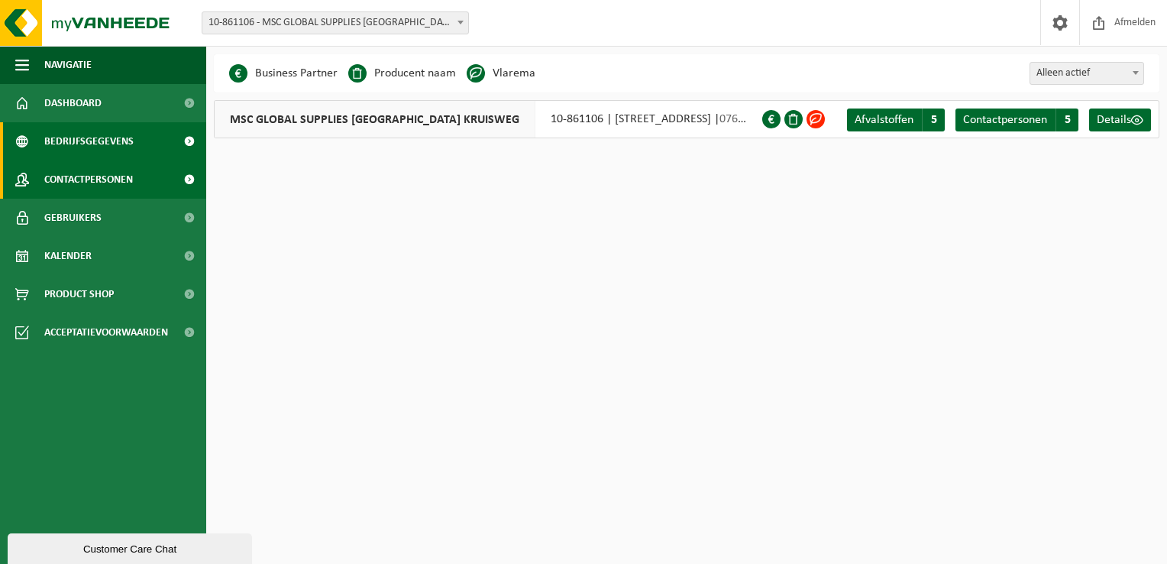
click at [82, 179] on span "Contactpersonen" at bounding box center [88, 179] width 89 height 38
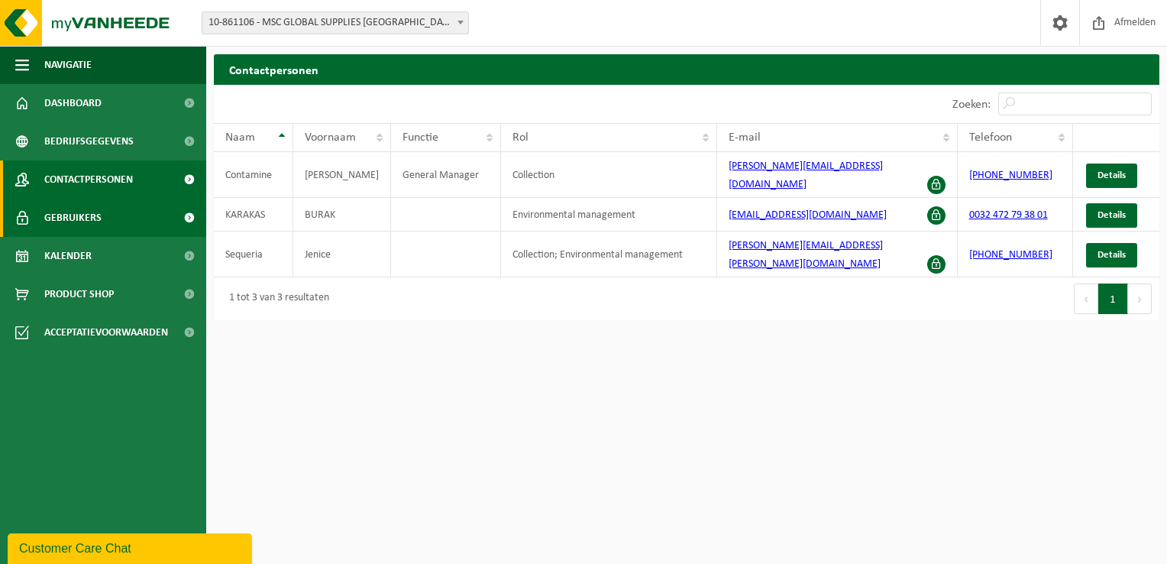
click at [83, 221] on span "Gebruikers" at bounding box center [72, 218] width 57 height 38
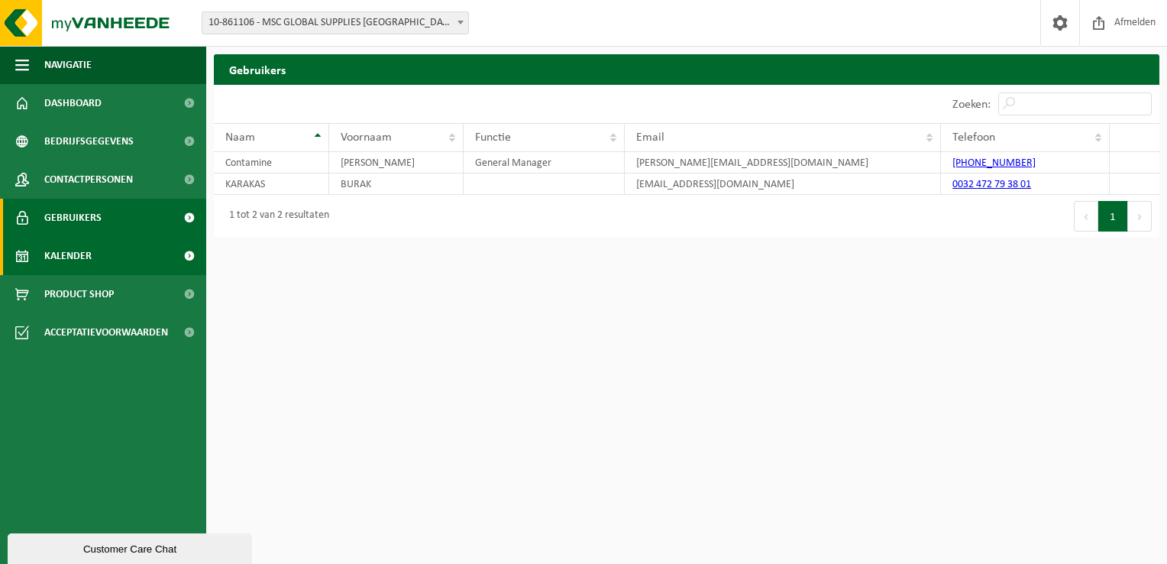
click at [82, 252] on span "Kalender" at bounding box center [67, 256] width 47 height 38
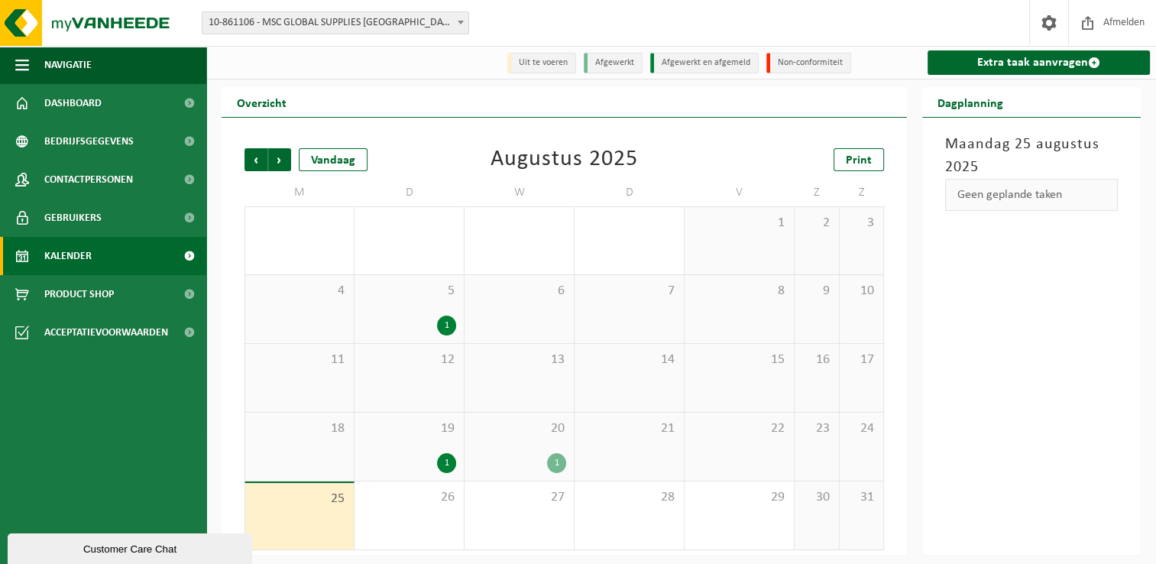
scroll to position [2, 0]
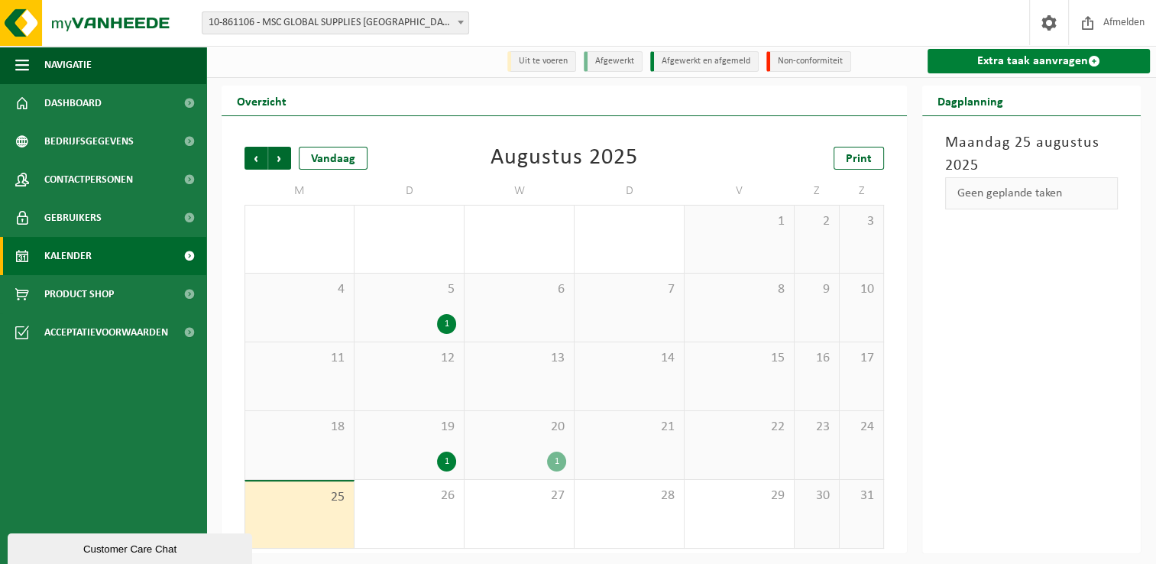
click at [1008, 60] on link "Extra taak aanvragen" at bounding box center [1038, 61] width 222 height 24
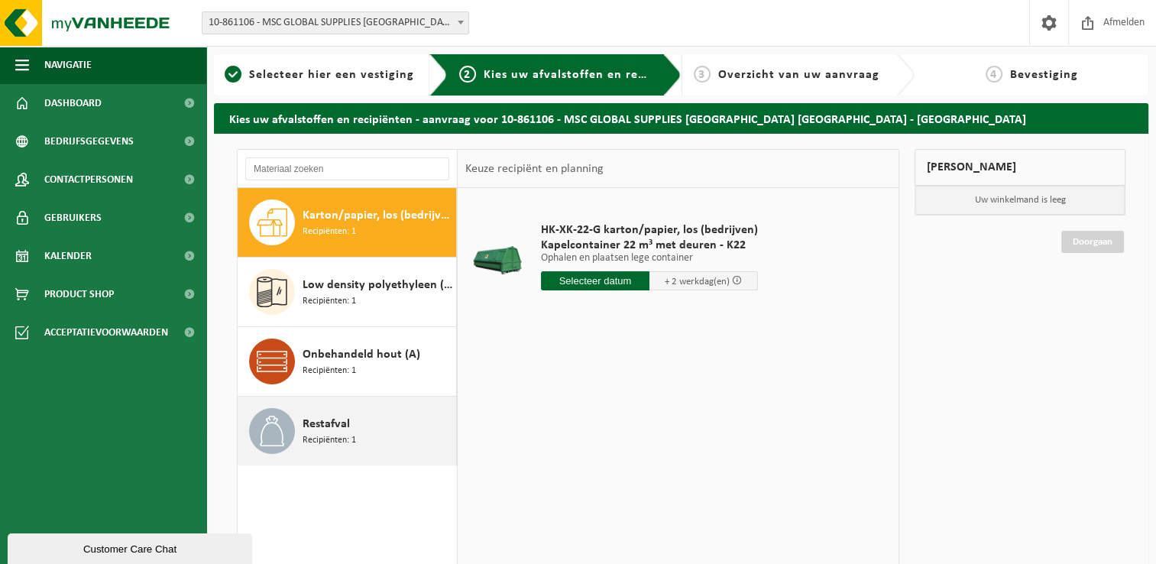
click at [323, 426] on span "Restafval" at bounding box center [325, 424] width 47 height 18
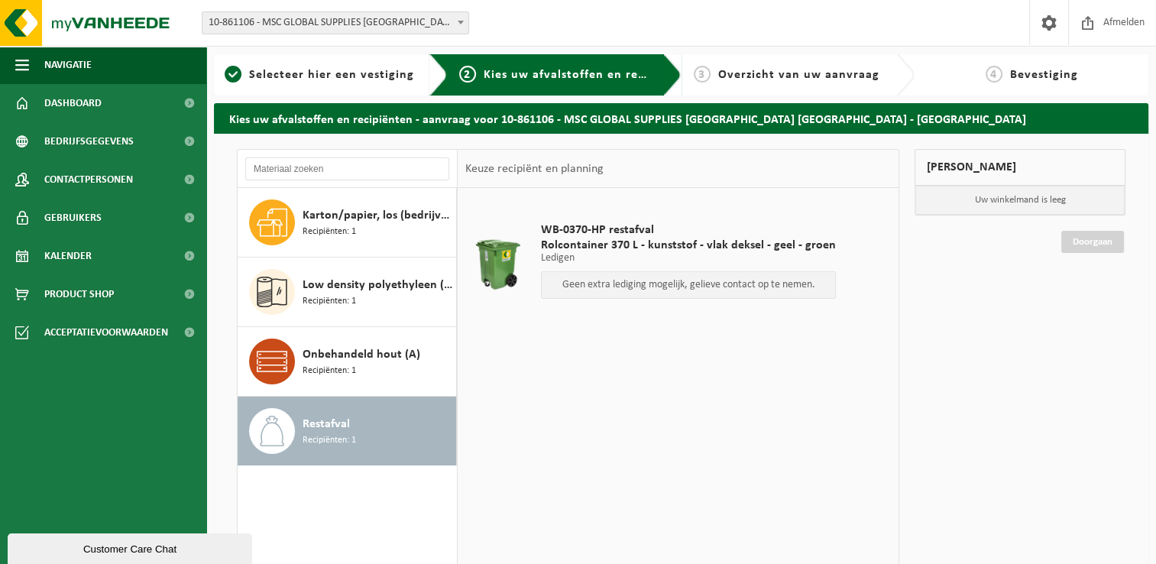
click at [334, 417] on span "Restafval" at bounding box center [325, 424] width 47 height 18
drag, startPoint x: 604, startPoint y: 283, endPoint x: 605, endPoint y: 274, distance: 9.2
click at [605, 283] on p "Geen extra lediging mogelijk, gelieve contact op te nemen." at bounding box center [688, 285] width 278 height 11
click at [605, 234] on span "WB-0370-HP restafval" at bounding box center [688, 229] width 295 height 15
